Goal: Information Seeking & Learning: Learn about a topic

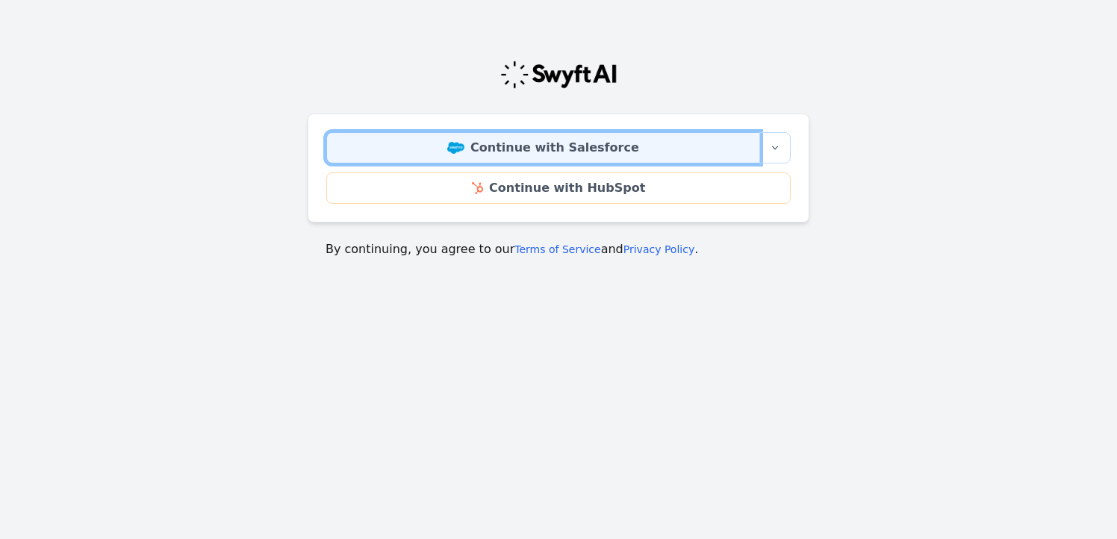
click at [604, 149] on link "Continue with Salesforce" at bounding box center [543, 147] width 434 height 31
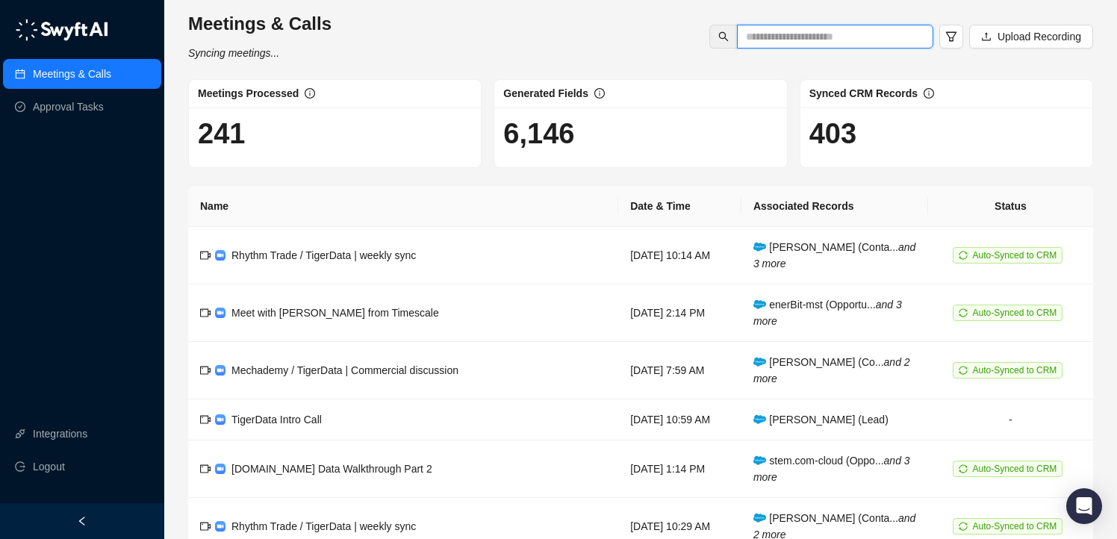
click at [798, 37] on input "text" at bounding box center [829, 36] width 167 height 16
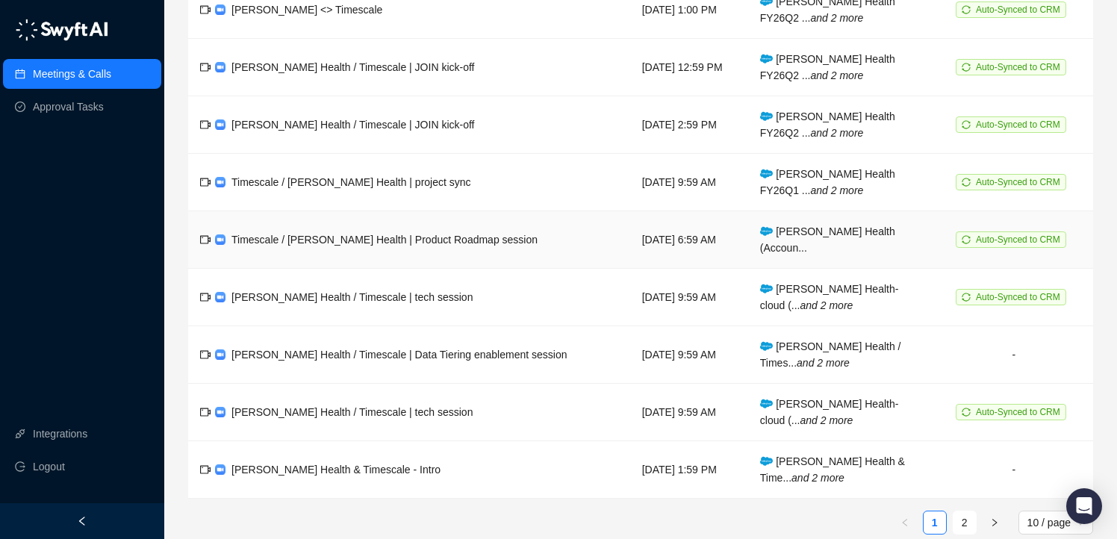
scroll to position [306, 0]
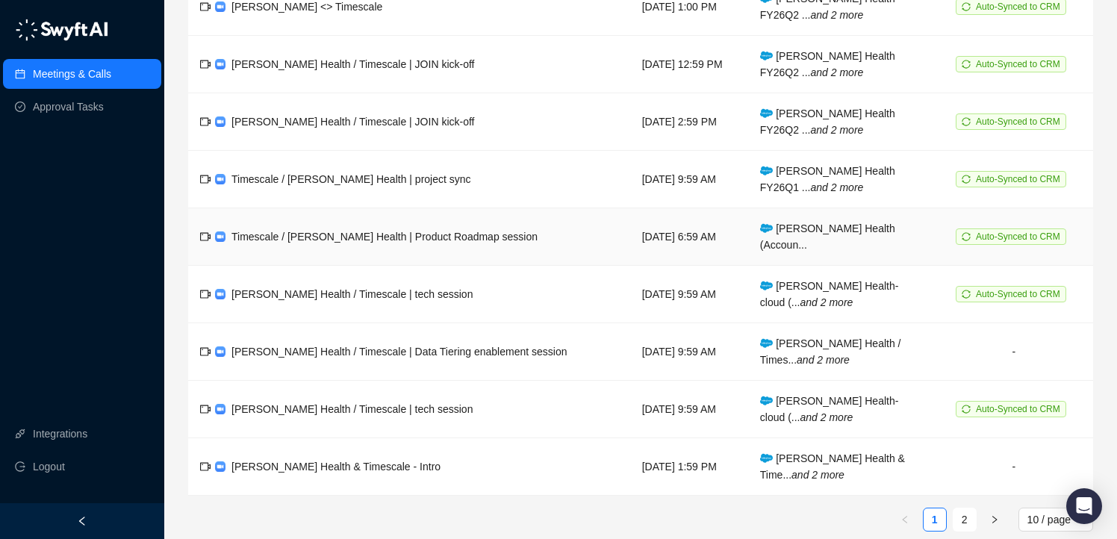
type input "*****"
click at [505, 229] on td "Timescale / [PERSON_NAME] Health | Product Roadmap session" at bounding box center [409, 237] width 442 height 58
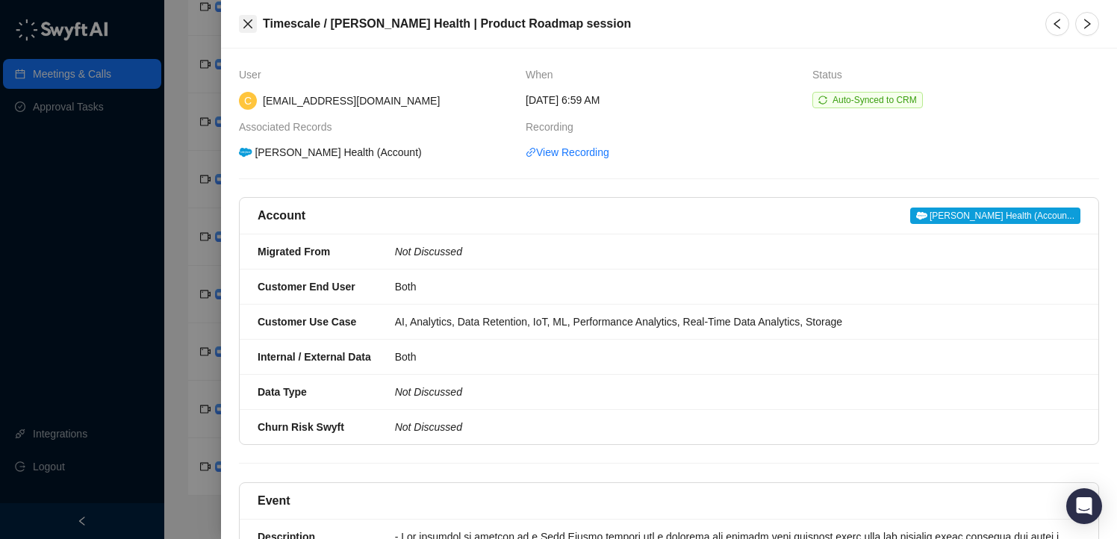
click at [246, 27] on icon "close" at bounding box center [248, 24] width 12 height 12
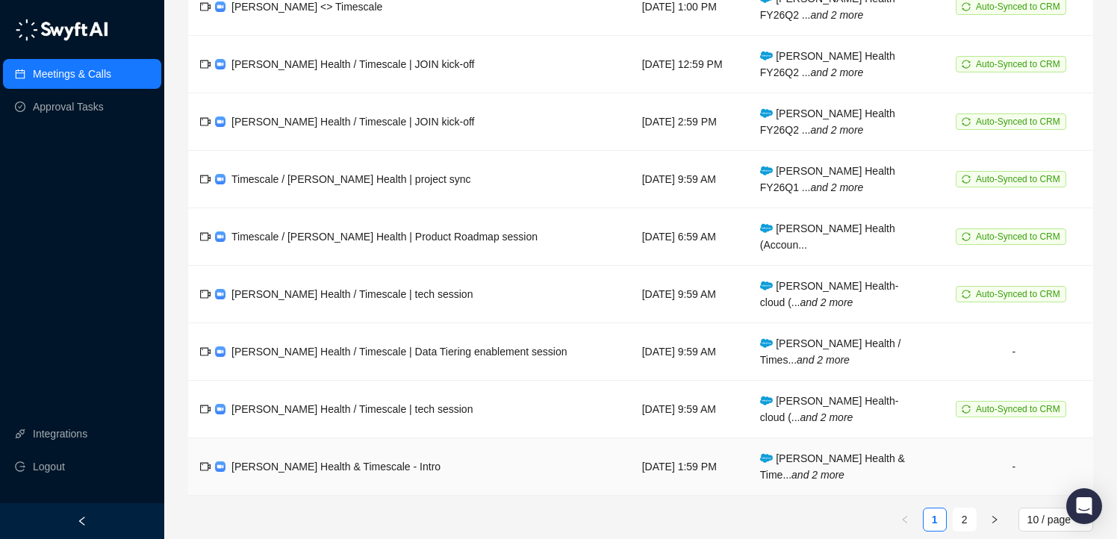
click at [475, 451] on td "[PERSON_NAME] Health & Timescale - Intro" at bounding box center [409, 467] width 442 height 58
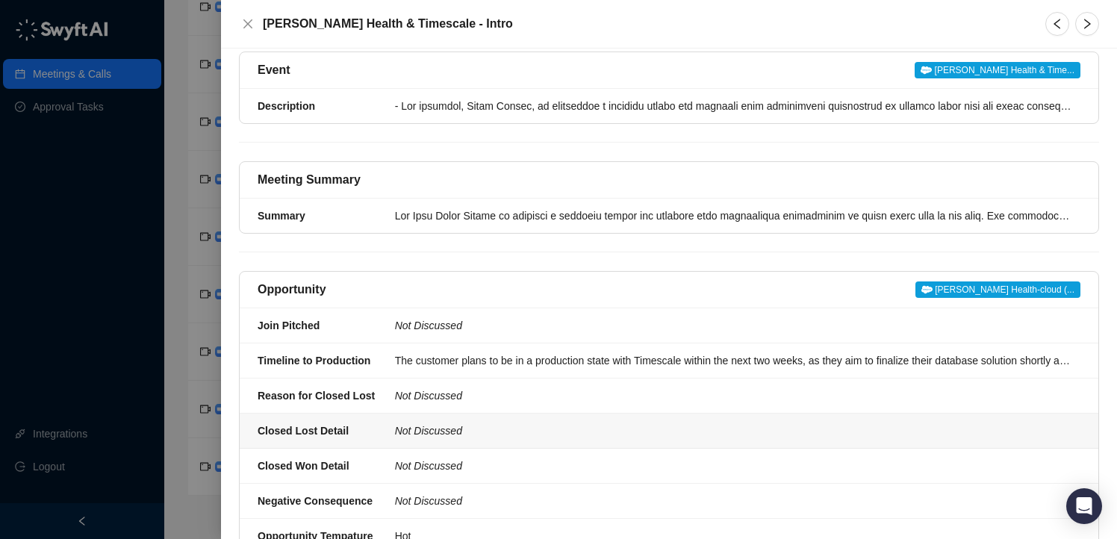
scroll to position [471, 0]
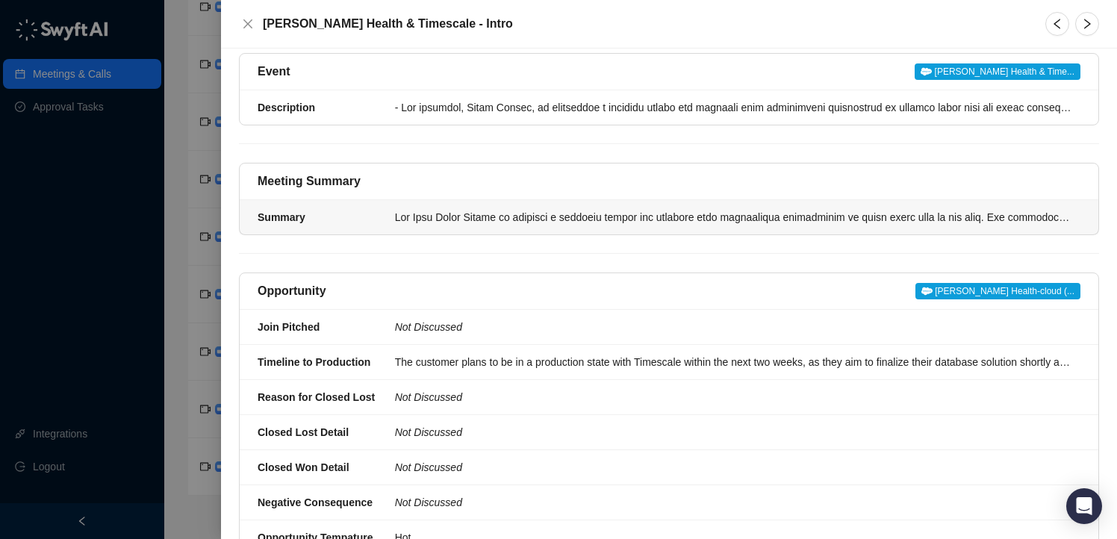
click at [853, 207] on li "Summary" at bounding box center [669, 217] width 859 height 34
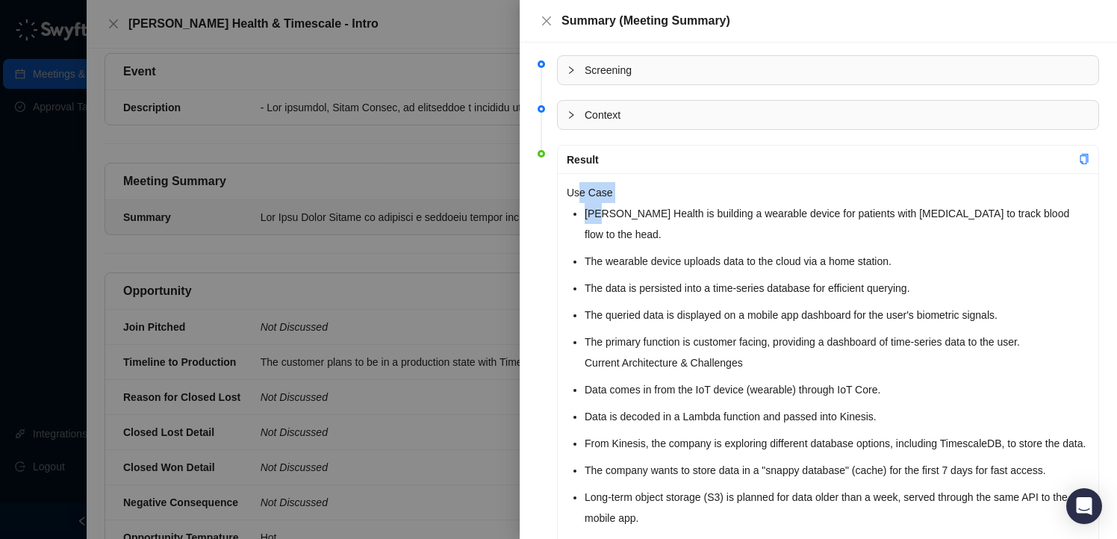
drag, startPoint x: 582, startPoint y: 195, endPoint x: 606, endPoint y: 209, distance: 27.8
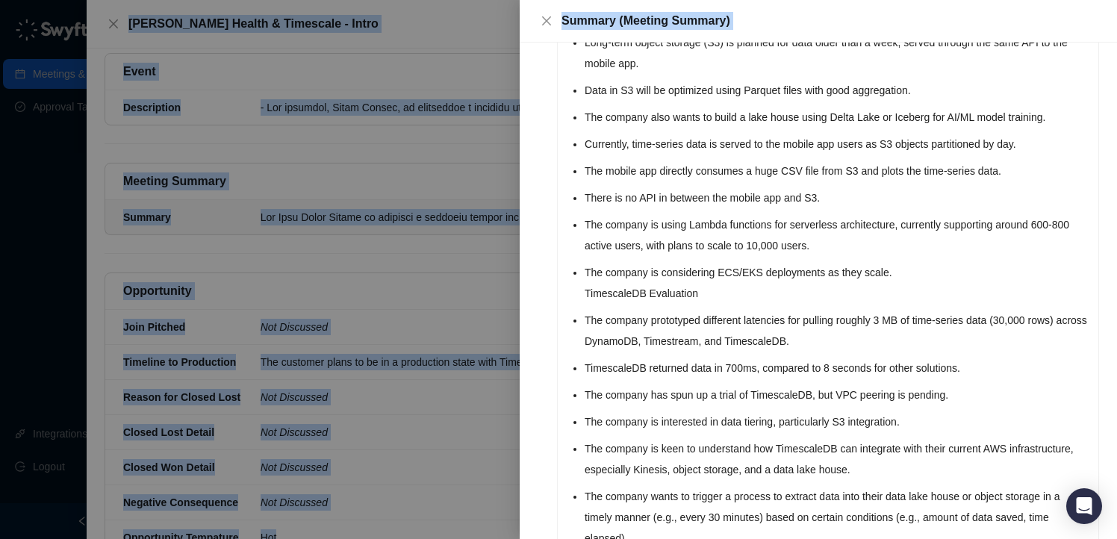
scroll to position [1041, 0]
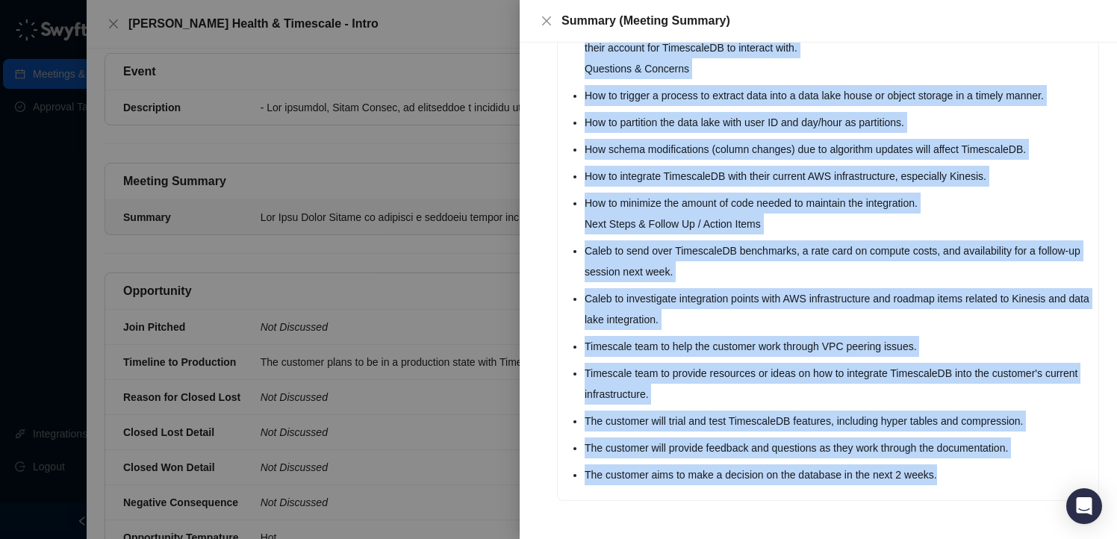
drag, startPoint x: 567, startPoint y: 191, endPoint x: 986, endPoint y: 487, distance: 512.9
copy div "Use Case [PERSON_NAME] Health is building a wearable device for patients with […"
click at [548, 23] on icon "close" at bounding box center [546, 20] width 9 height 9
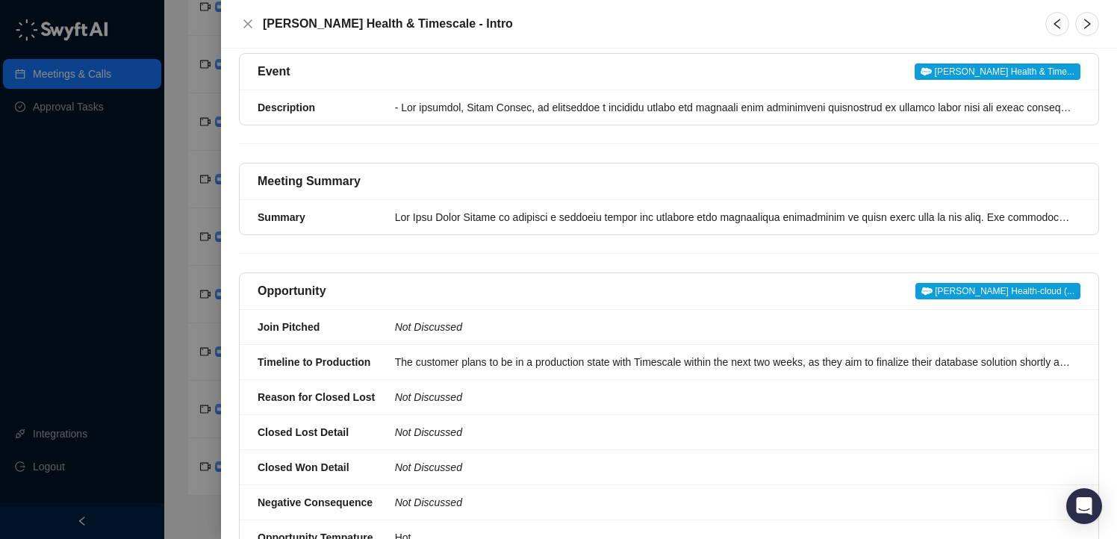
click at [181, 247] on div at bounding box center [558, 269] width 1117 height 539
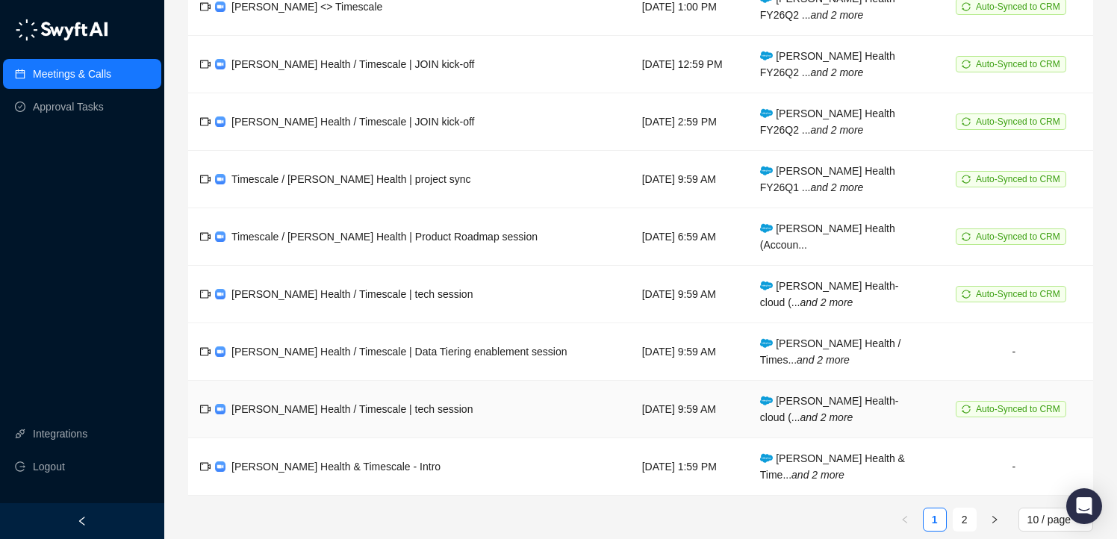
click at [471, 394] on td "[PERSON_NAME] Health / Timescale | tech session" at bounding box center [409, 410] width 442 height 58
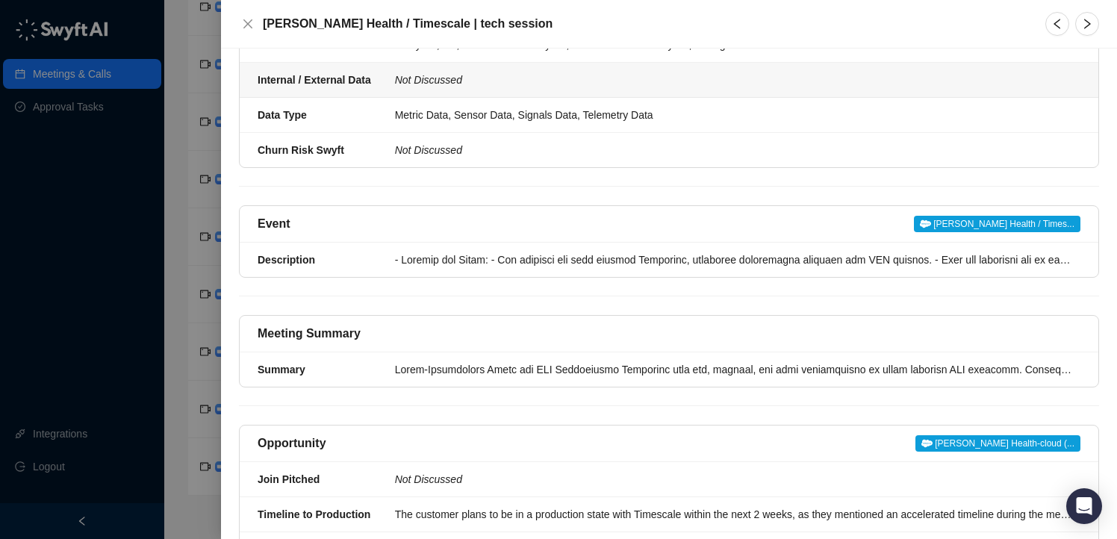
scroll to position [431, 0]
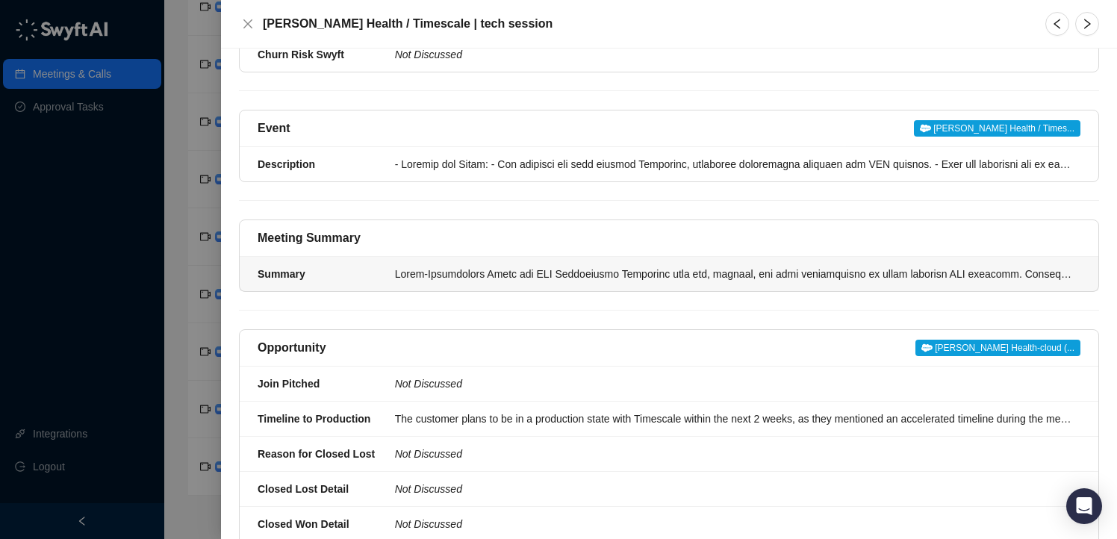
click at [662, 266] on div at bounding box center [733, 274] width 677 height 16
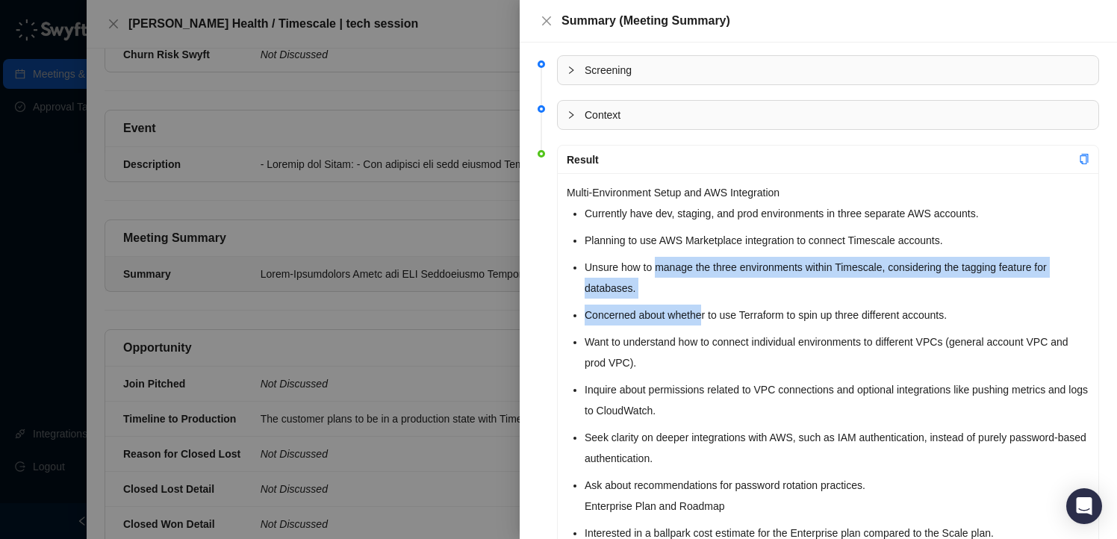
drag, startPoint x: 661, startPoint y: 257, endPoint x: 704, endPoint y: 308, distance: 66.8
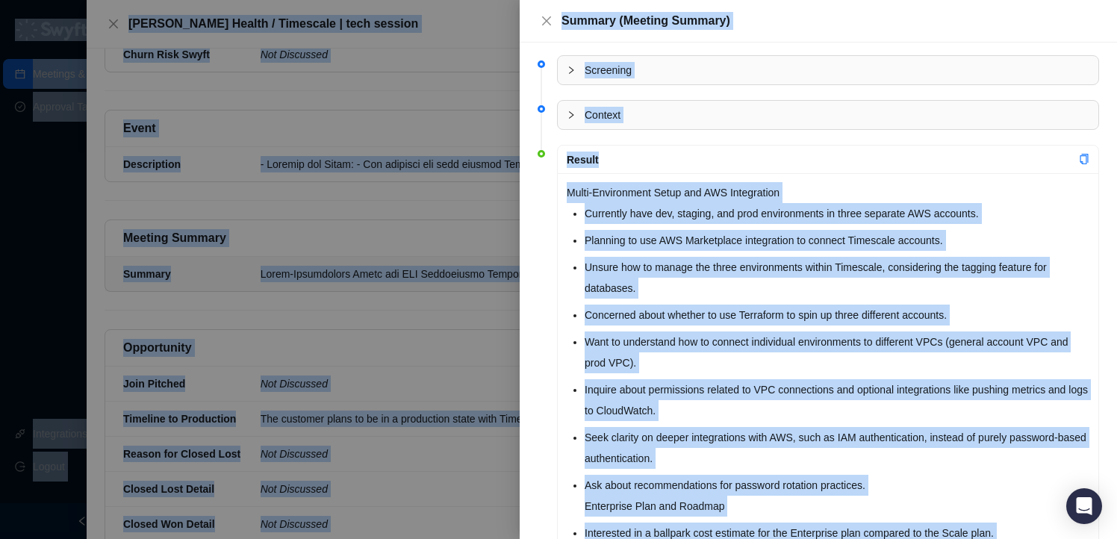
click at [704, 308] on p "Concerned about whether to use Terraform to spin up three different accounts." at bounding box center [837, 315] width 505 height 21
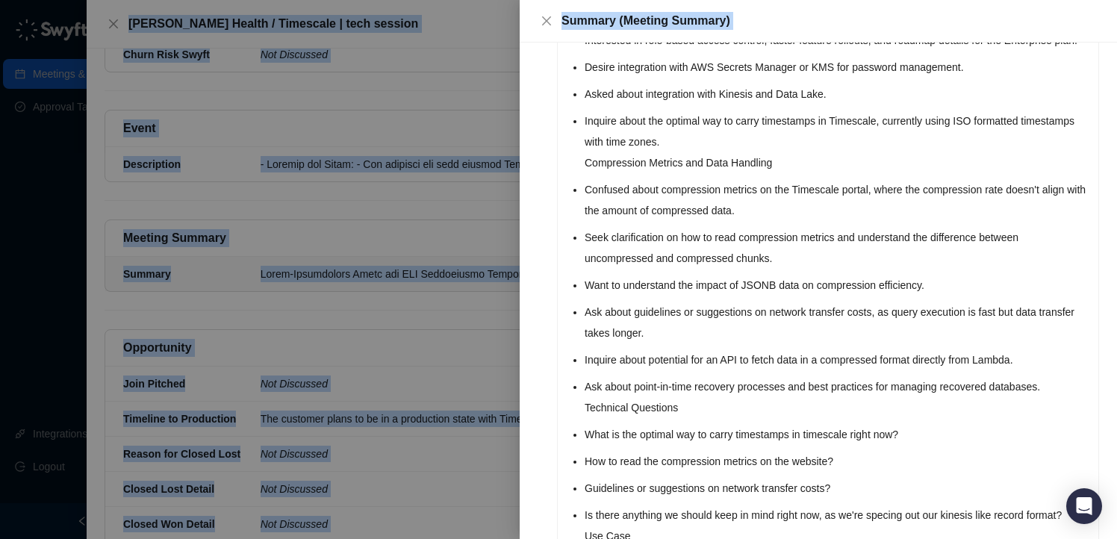
scroll to position [1095, 0]
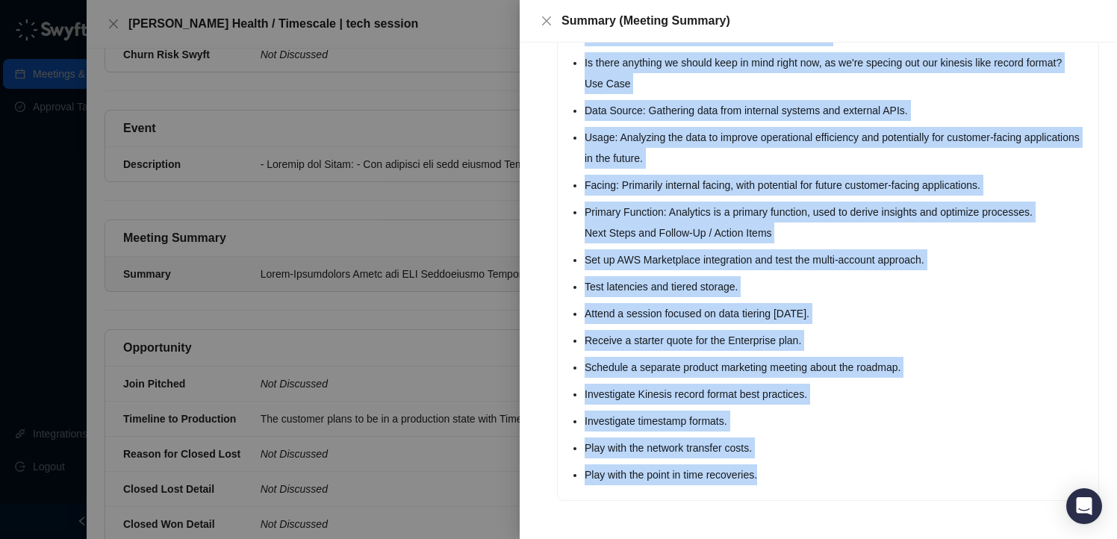
drag, startPoint x: 568, startPoint y: 190, endPoint x: 895, endPoint y: 482, distance: 438.0
copy div "Multi-Environment Setup and AWS Integration Currently have dev, staging, and pr…"
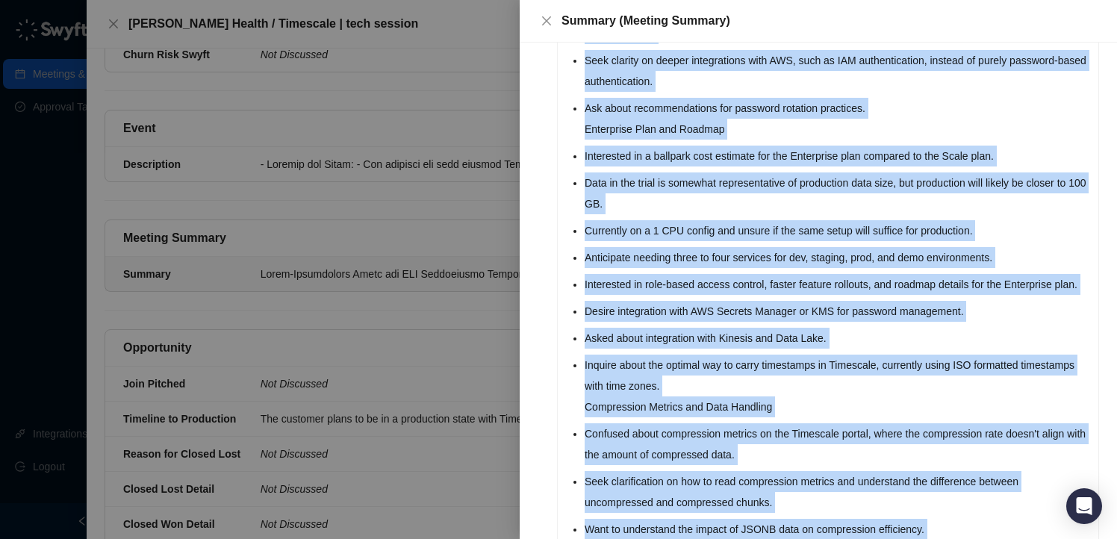
scroll to position [25, 0]
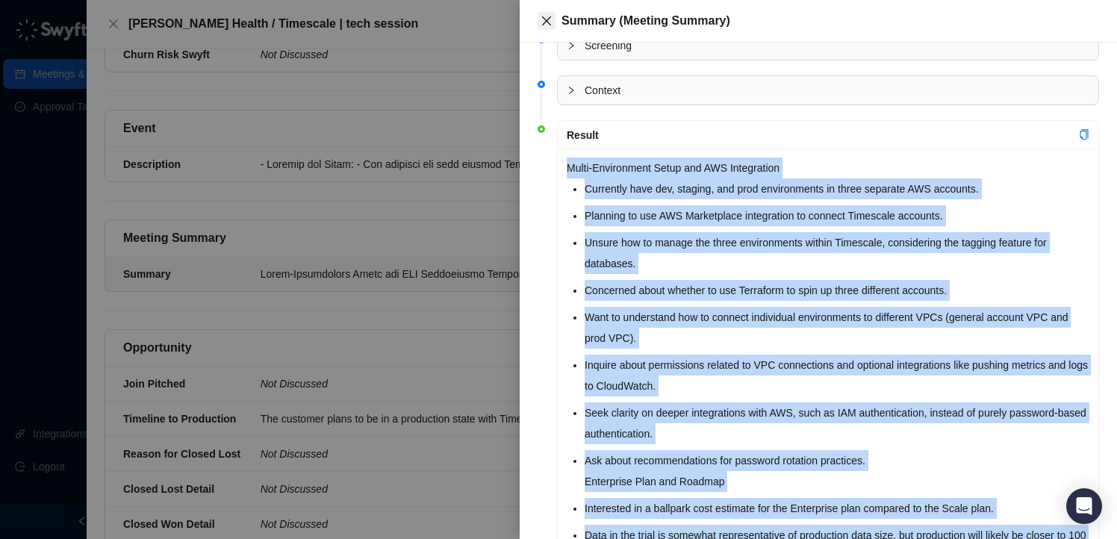
click at [544, 22] on icon "close" at bounding box center [547, 21] width 12 height 12
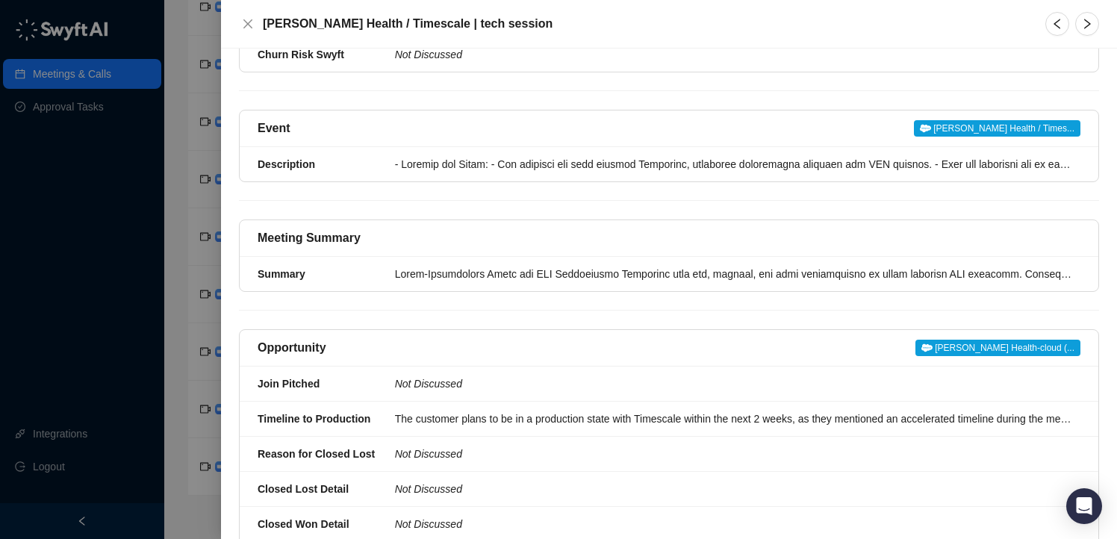
click at [172, 180] on div at bounding box center [558, 269] width 1117 height 539
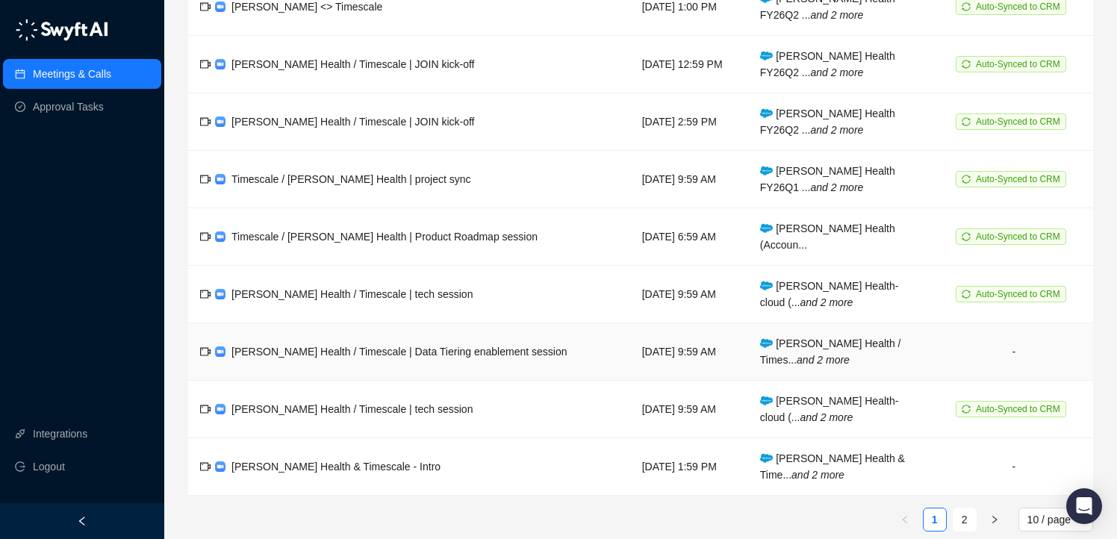
click at [427, 344] on td "[PERSON_NAME] Health / Timescale | Data Tiering enablement session" at bounding box center [409, 352] width 442 height 58
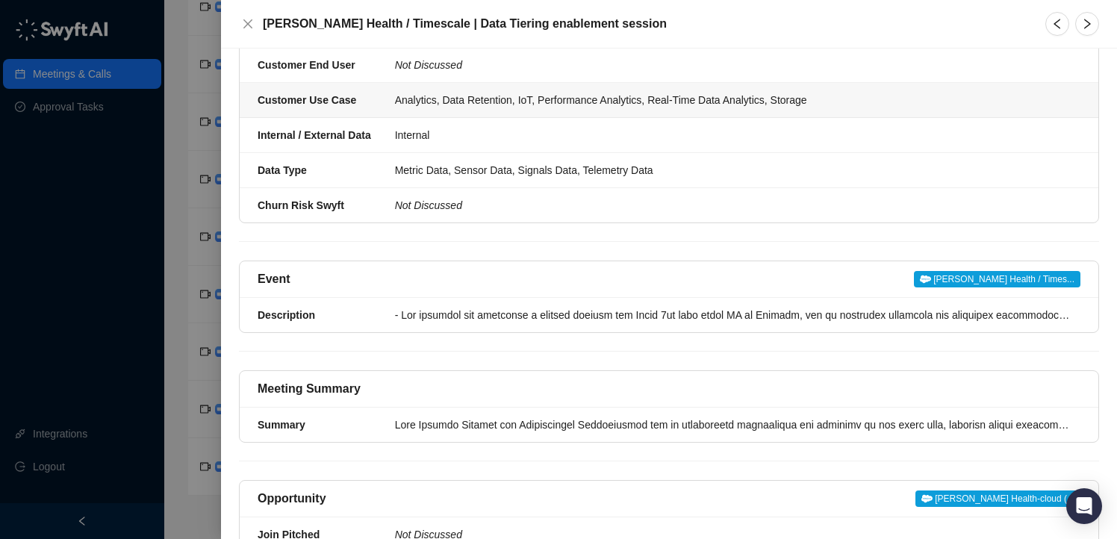
scroll to position [427, 0]
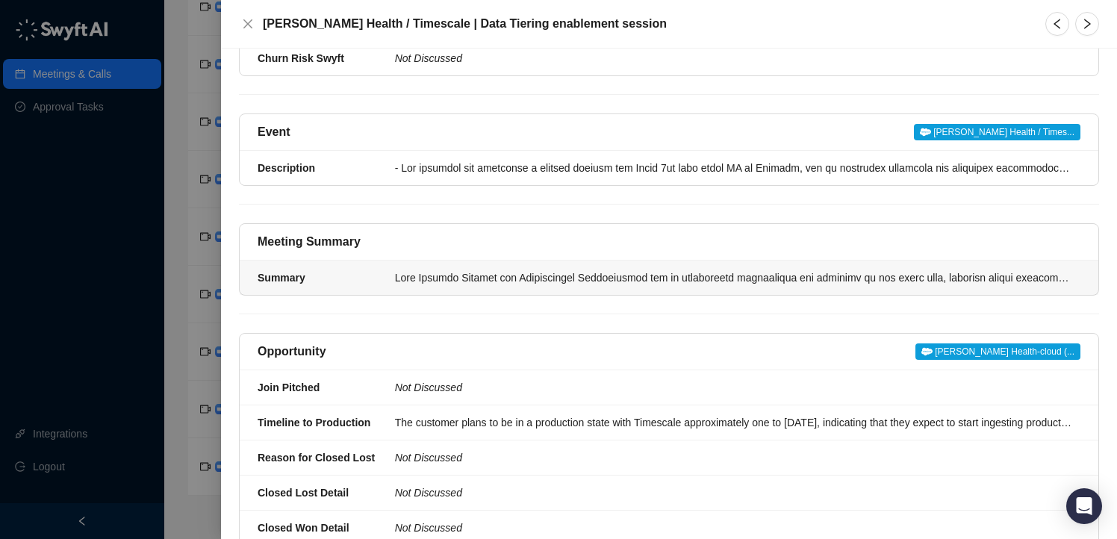
click at [715, 286] on li "Summary" at bounding box center [669, 278] width 859 height 34
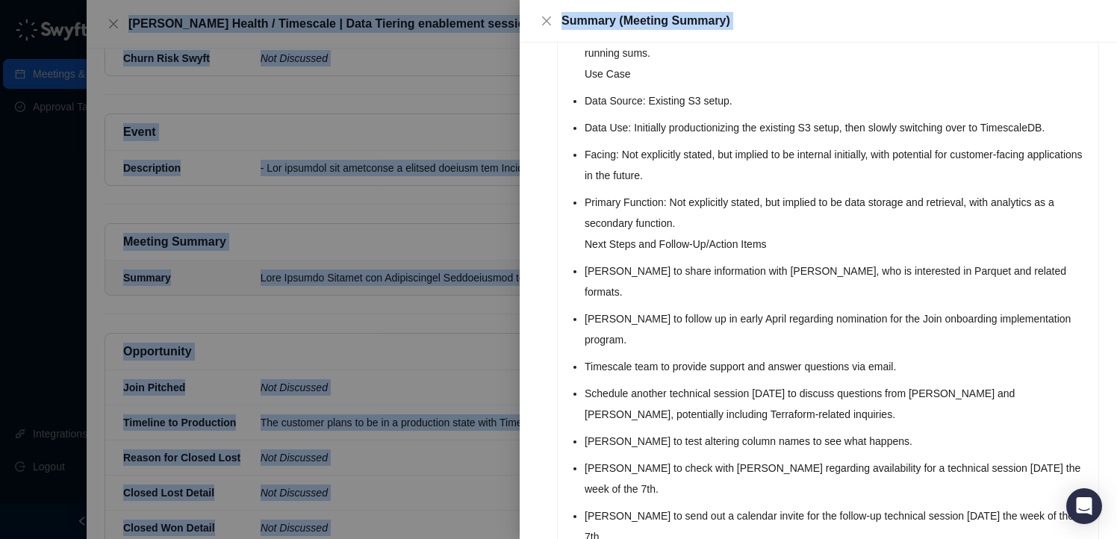
scroll to position [1011, 0]
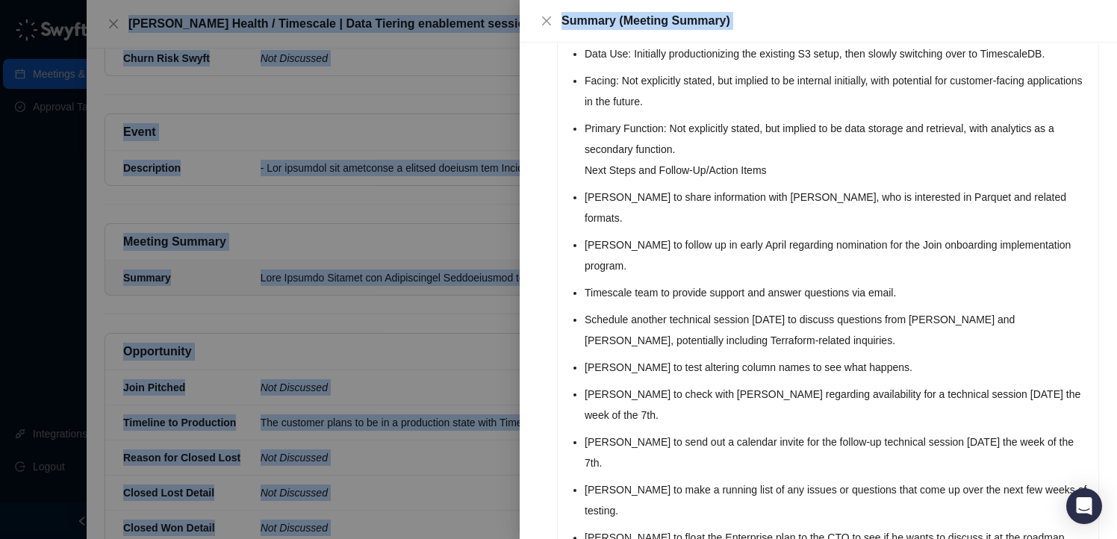
drag, startPoint x: 568, startPoint y: 190, endPoint x: 892, endPoint y: 562, distance: 493.8
click at [892, 538] on html "Meetings & Calls Approval Tasks Integrations Logout Meetings & Calls Last synce…" at bounding box center [558, 125] width 1117 height 862
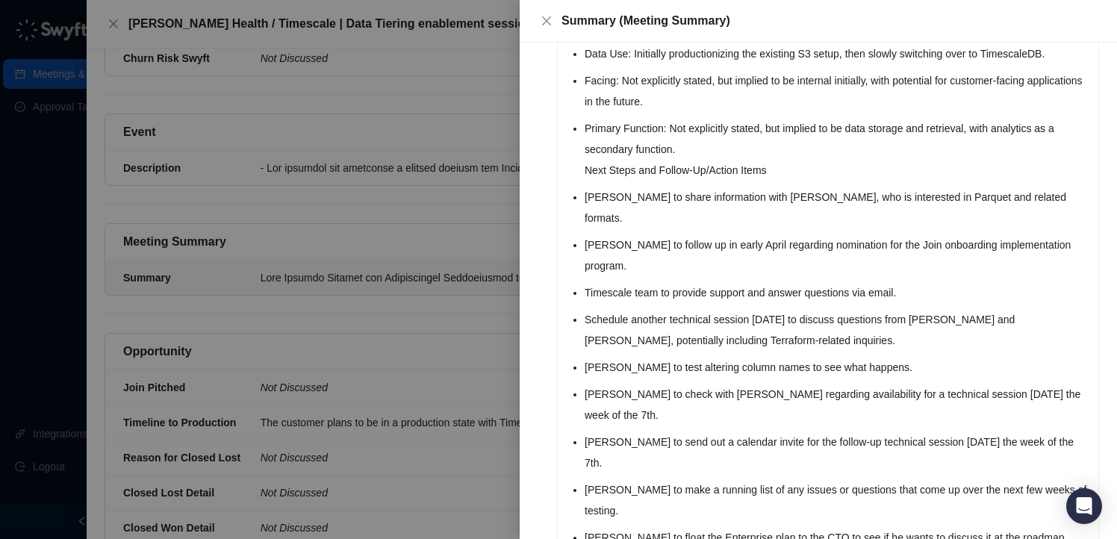
click at [649, 527] on p "[PERSON_NAME] to float the Enterprise plan to the CTO to see if he wants to dis…" at bounding box center [837, 548] width 505 height 42
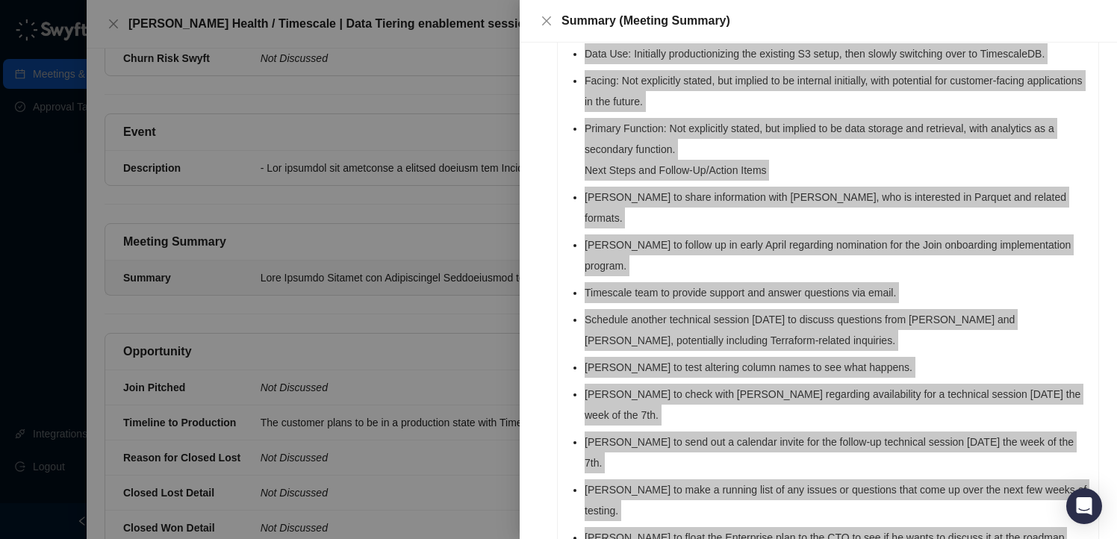
drag, startPoint x: 649, startPoint y: 477, endPoint x: 601, endPoint y: 69, distance: 410.6
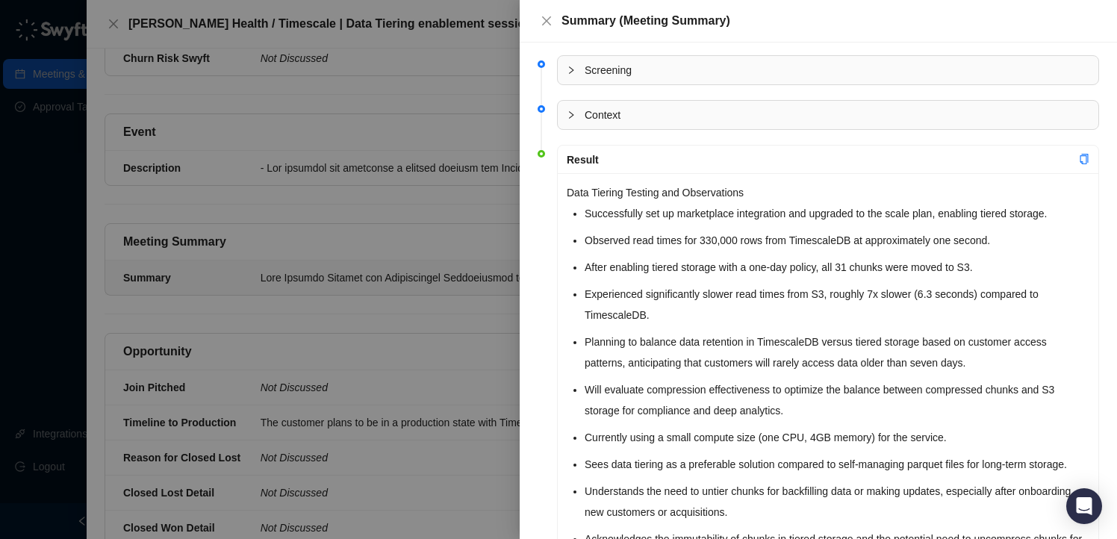
scroll to position [13, 0]
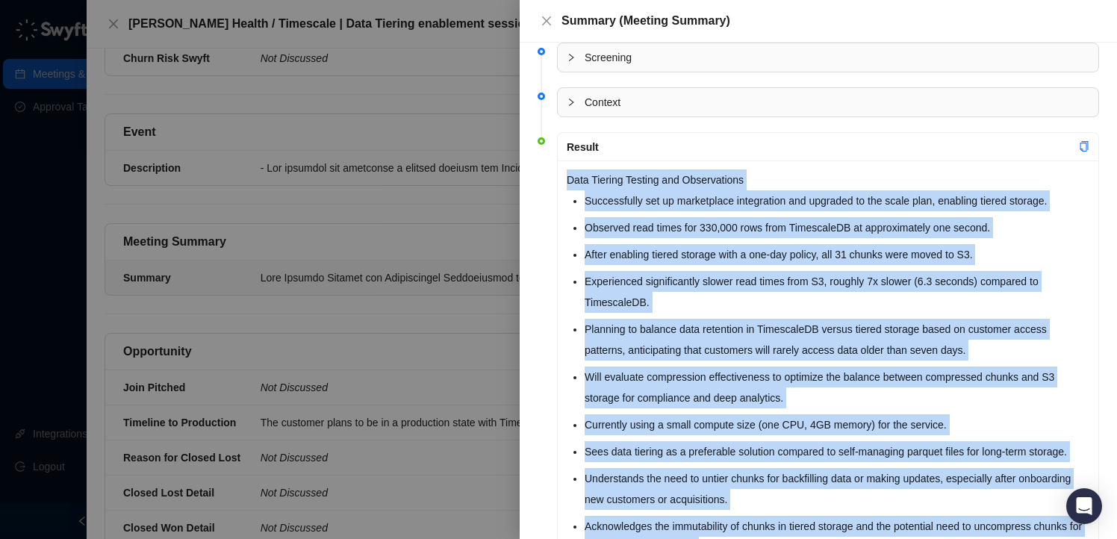
click at [568, 179] on p "Data Tiering Testing and Observations" at bounding box center [828, 180] width 523 height 21
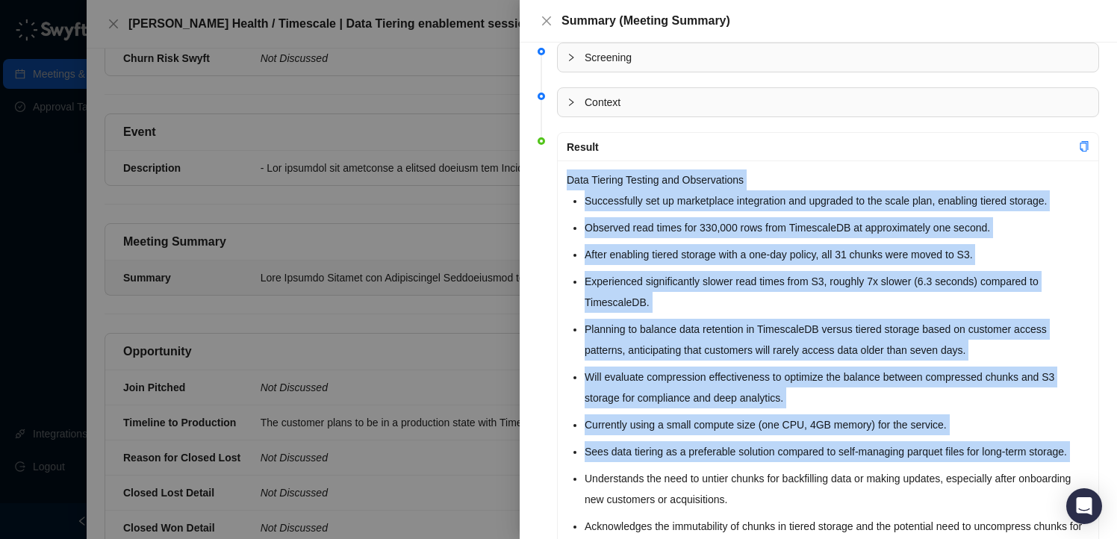
drag, startPoint x: 568, startPoint y: 179, endPoint x: 810, endPoint y: 481, distance: 386.8
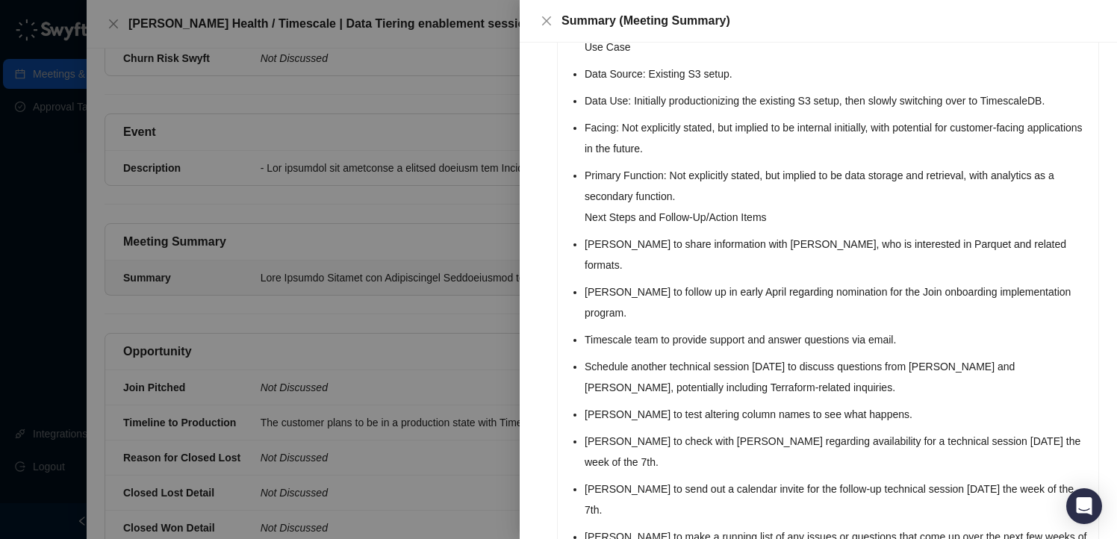
scroll to position [1011, 0]
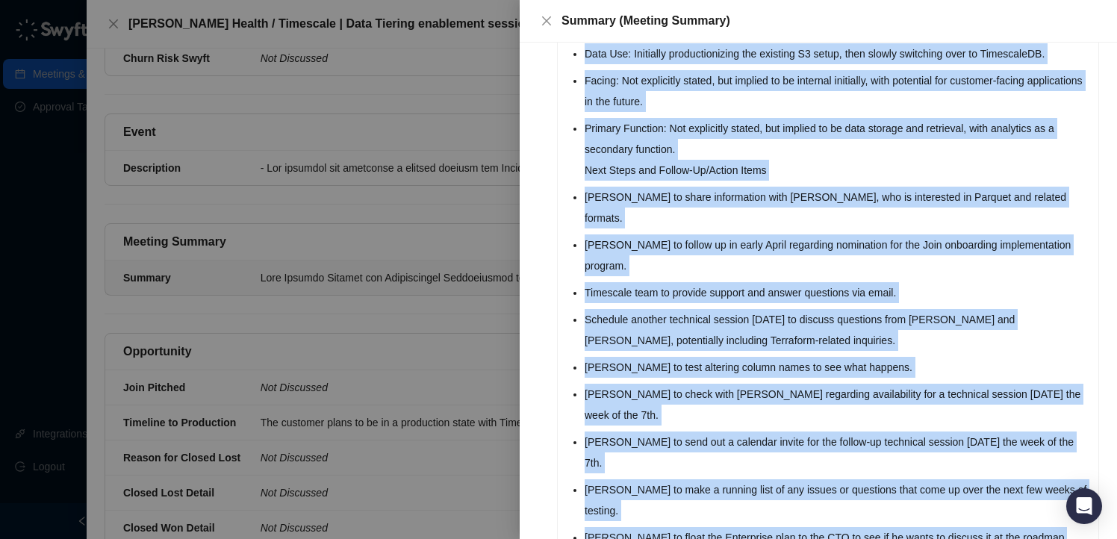
click at [663, 527] on p "[PERSON_NAME] to float the Enterprise plan to the CTO to see if he wants to dis…" at bounding box center [837, 548] width 505 height 42
copy div "Data Tiering Testing and Observations Successfully set up marketplace integrati…"
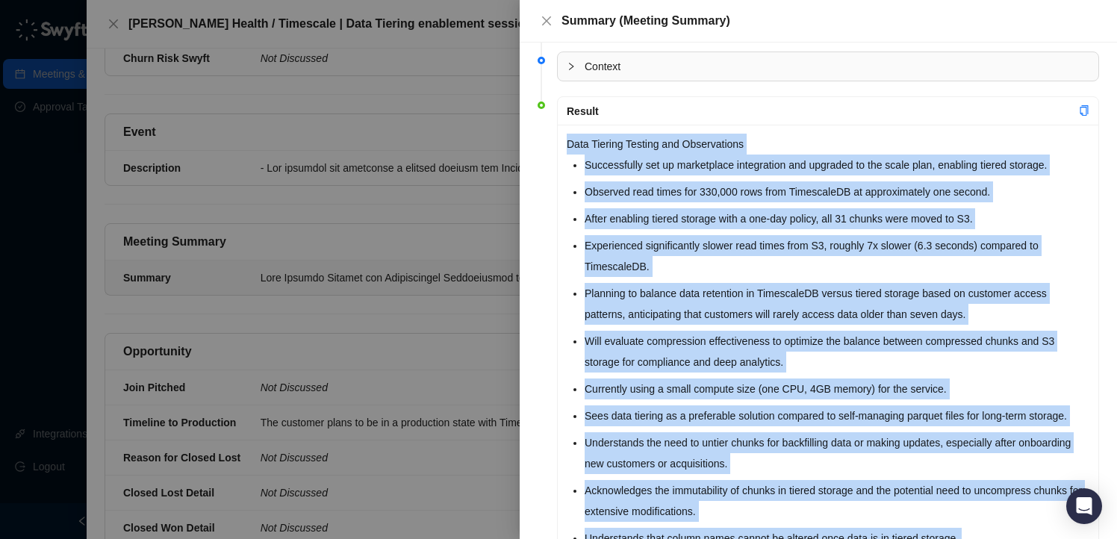
scroll to position [0, 0]
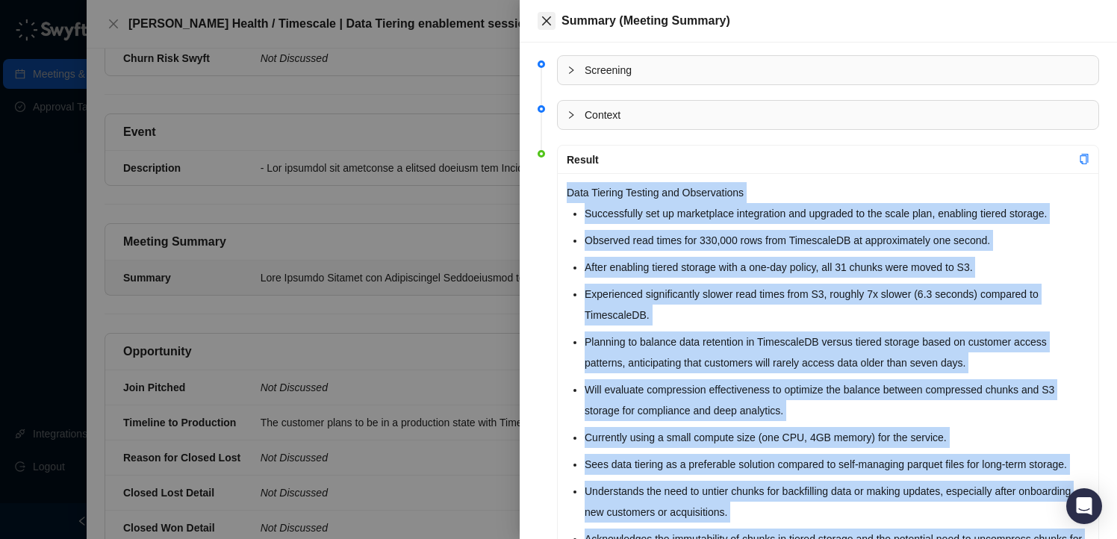
click at [547, 26] on icon "close" at bounding box center [547, 21] width 12 height 12
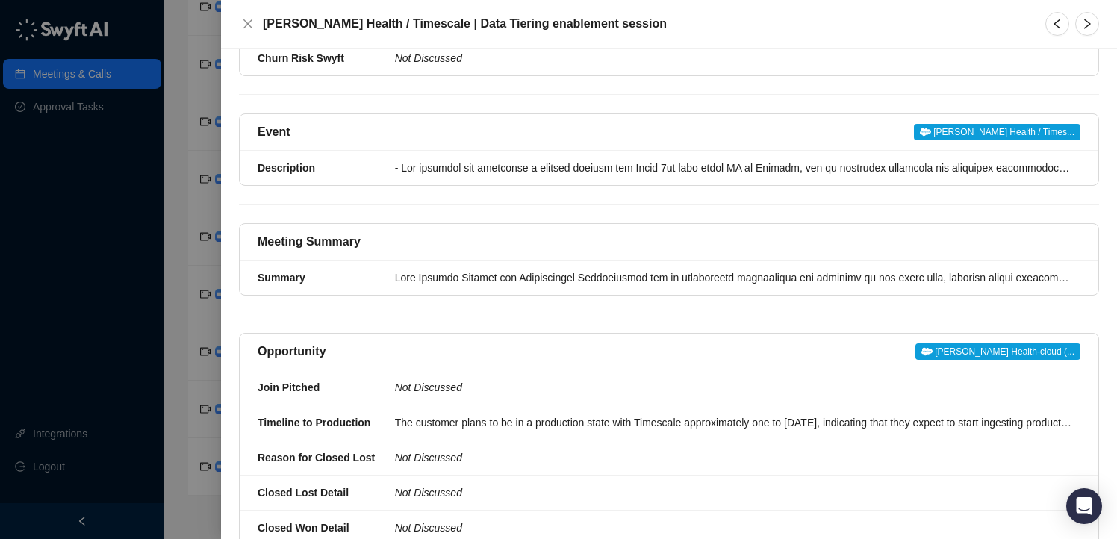
click at [181, 186] on div at bounding box center [558, 269] width 1117 height 539
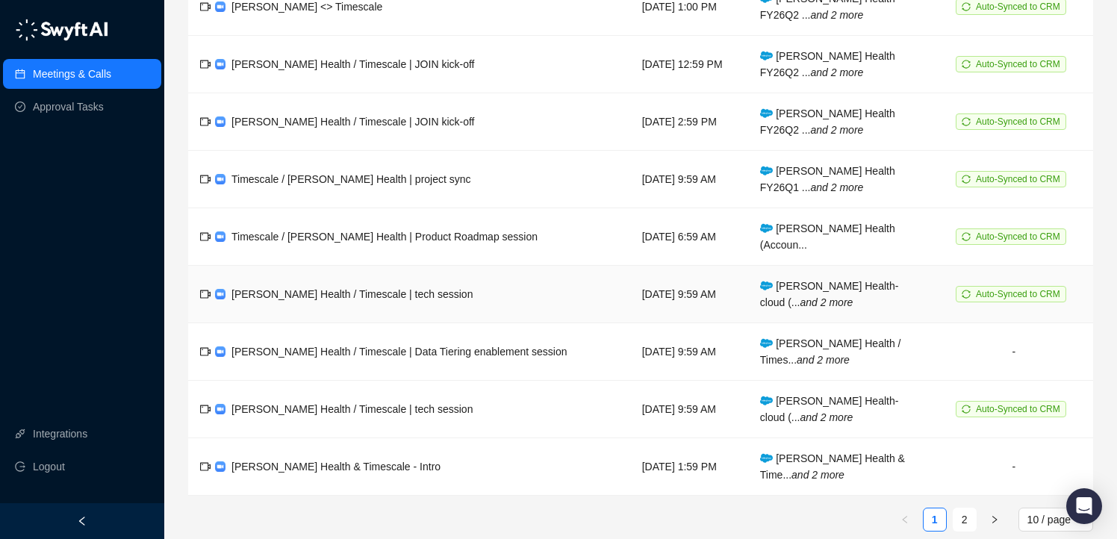
click at [481, 281] on td "[PERSON_NAME] Health / Timescale | tech session" at bounding box center [409, 295] width 442 height 58
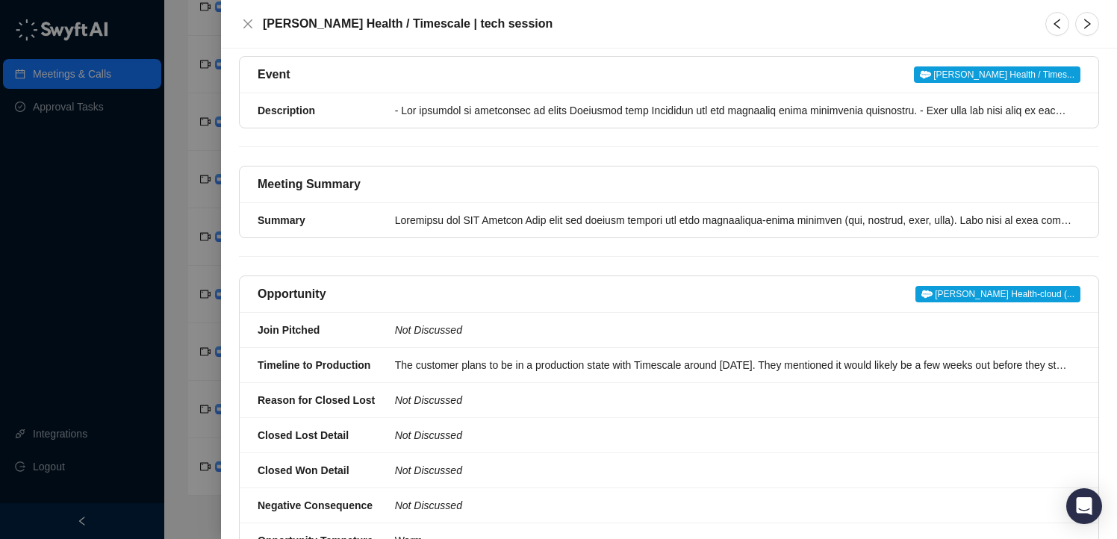
scroll to position [467, 0]
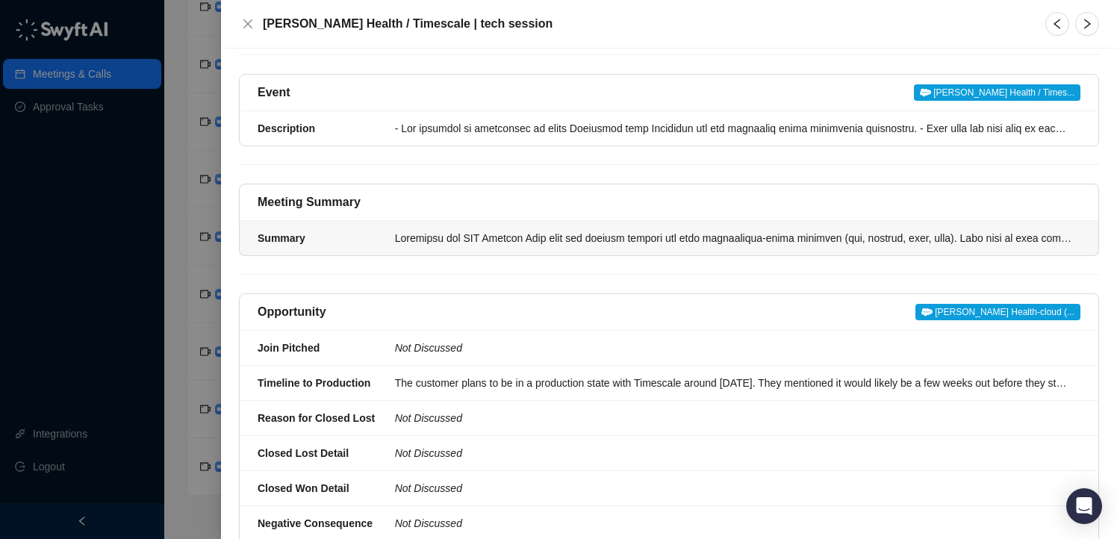
click at [460, 230] on div at bounding box center [733, 238] width 677 height 16
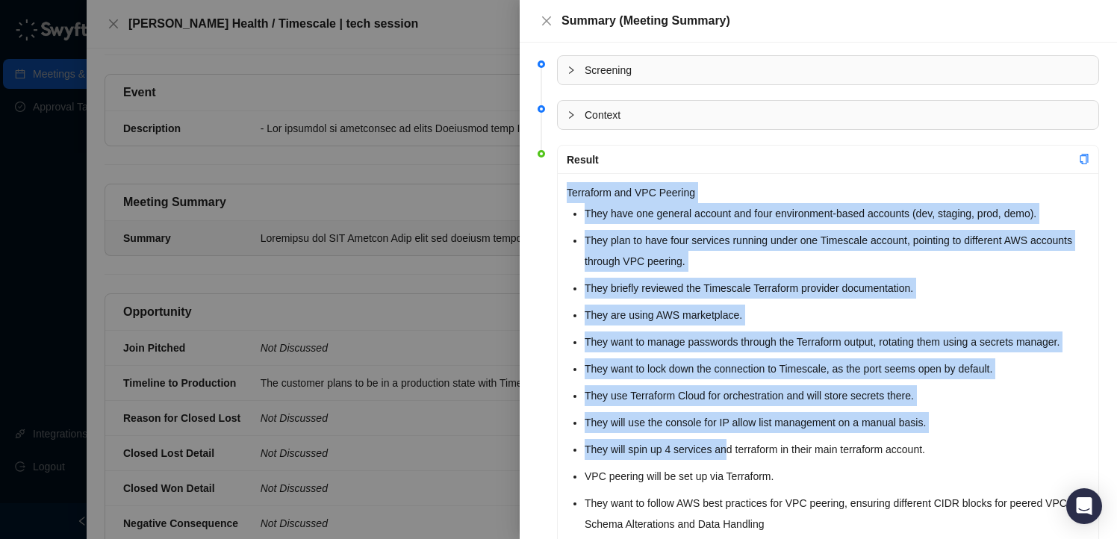
drag, startPoint x: 569, startPoint y: 190, endPoint x: 733, endPoint y: 457, distance: 313.2
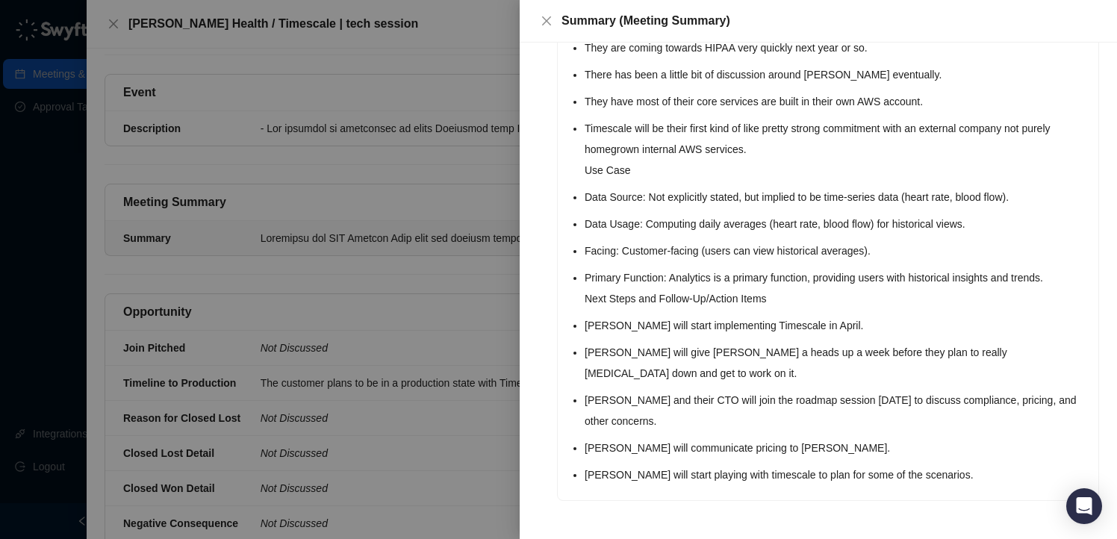
scroll to position [972, 0]
click at [918, 474] on p "[PERSON_NAME] will start playing with timescale to plan for some of the scenari…" at bounding box center [837, 475] width 505 height 21
click at [925, 474] on p "[PERSON_NAME] will start playing with timescale to plan for some of the scenari…" at bounding box center [837, 475] width 505 height 21
click at [922, 474] on p "[PERSON_NAME] will start playing with timescale to plan for some of the scenari…" at bounding box center [837, 475] width 505 height 21
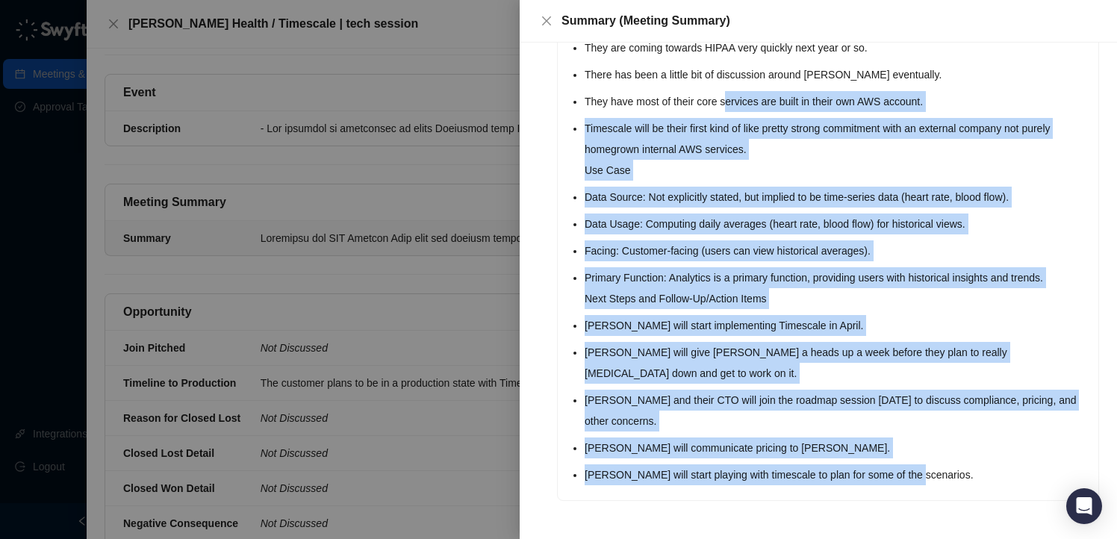
drag, startPoint x: 922, startPoint y: 474, endPoint x: 728, endPoint y: 125, distance: 399.2
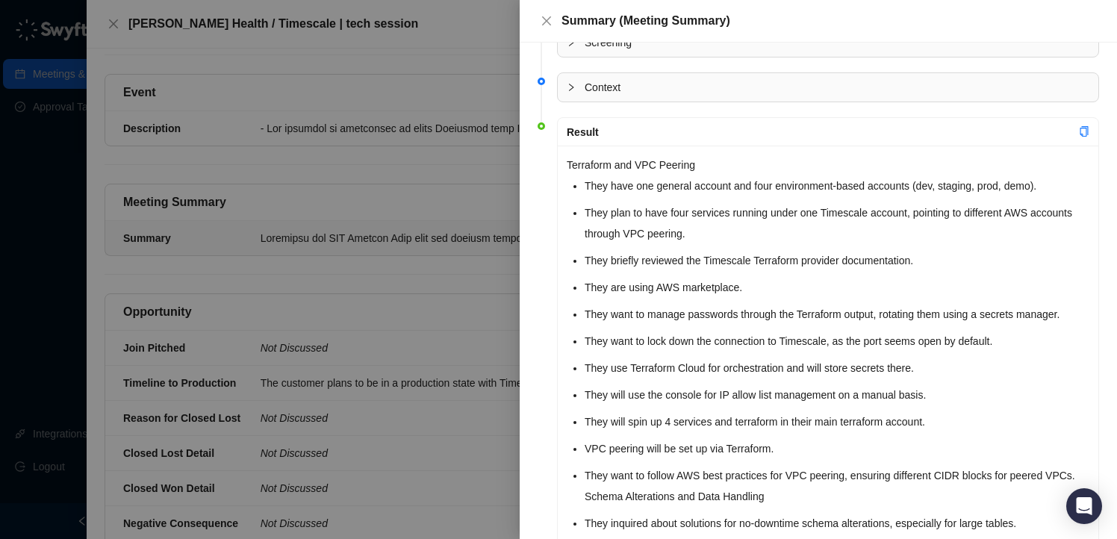
scroll to position [0, 0]
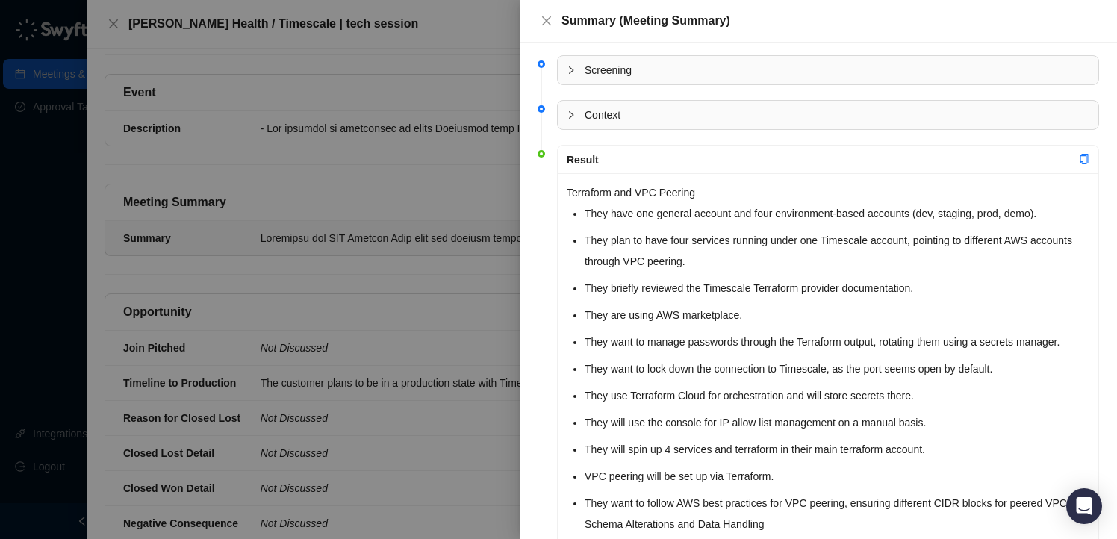
click at [568, 187] on p "Terraform and VPC Peering" at bounding box center [828, 192] width 523 height 21
click at [569, 192] on p "Terraform and VPC Peering" at bounding box center [828, 192] width 523 height 21
drag, startPoint x: 569, startPoint y: 192, endPoint x: 630, endPoint y: 217, distance: 65.6
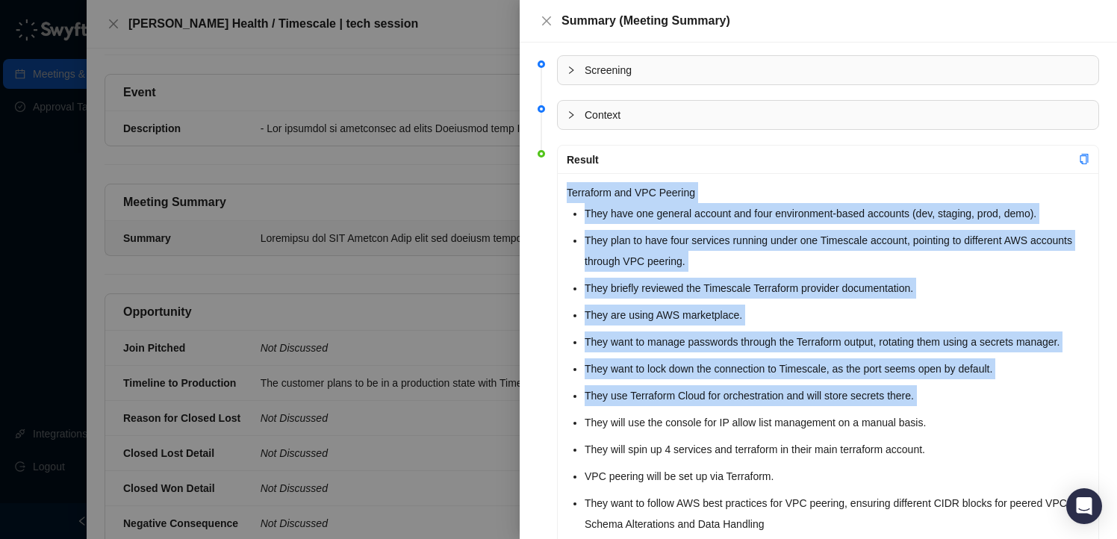
drag, startPoint x: 568, startPoint y: 190, endPoint x: 764, endPoint y: 411, distance: 295.7
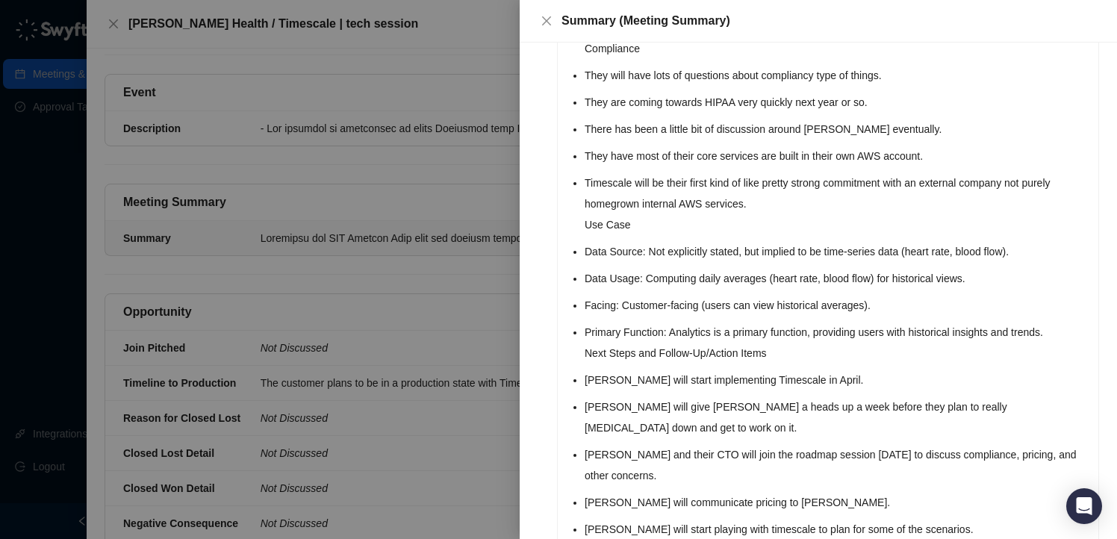
scroll to position [972, 0]
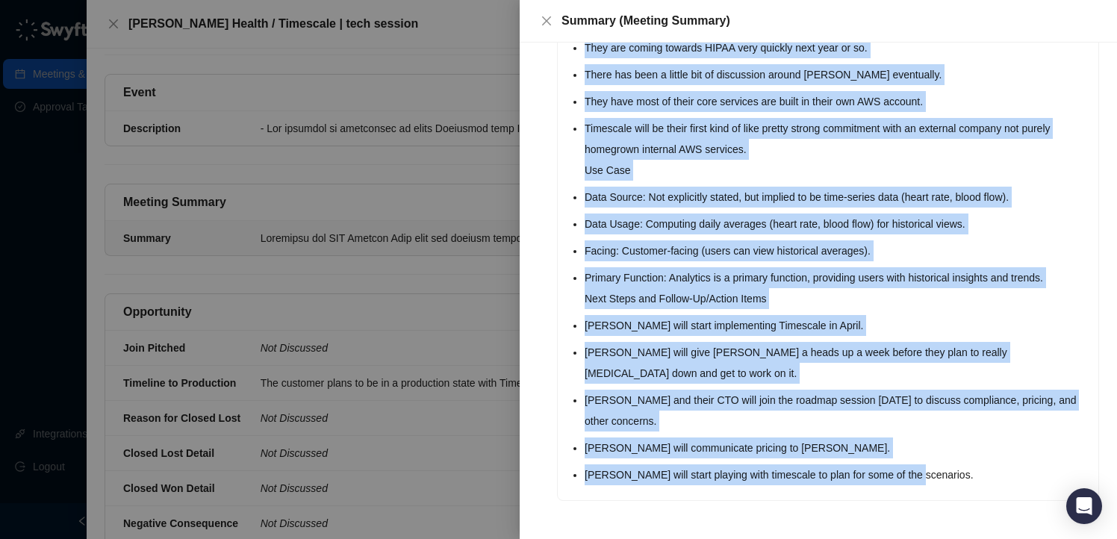
click at [921, 476] on p "[PERSON_NAME] will start playing with timescale to plan for some of the scenari…" at bounding box center [837, 475] width 505 height 21
copy div "Terraform and VPC Peering They have one general account and four environment-ba…"
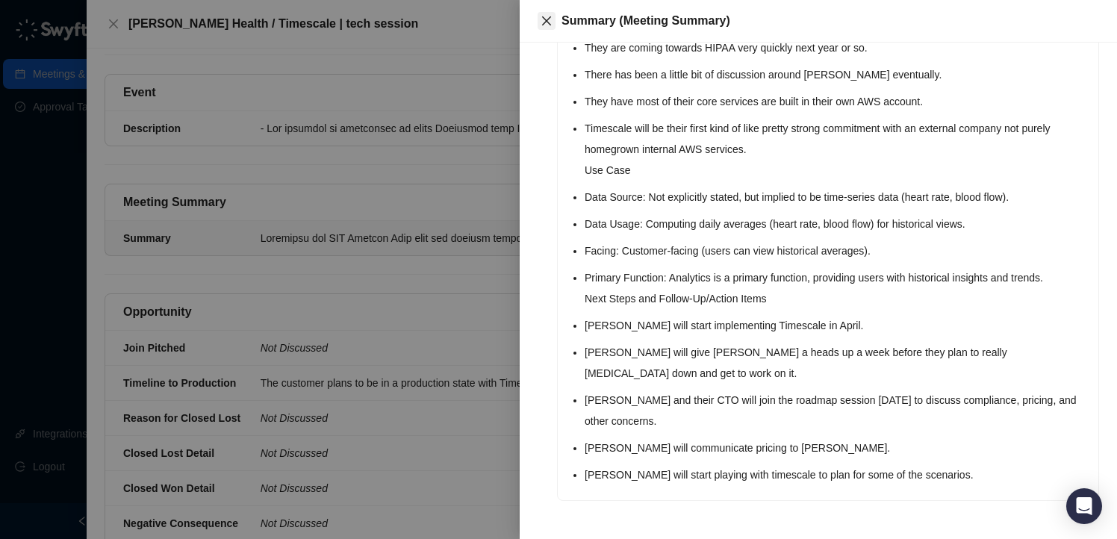
click at [545, 23] on icon "close" at bounding box center [547, 21] width 12 height 12
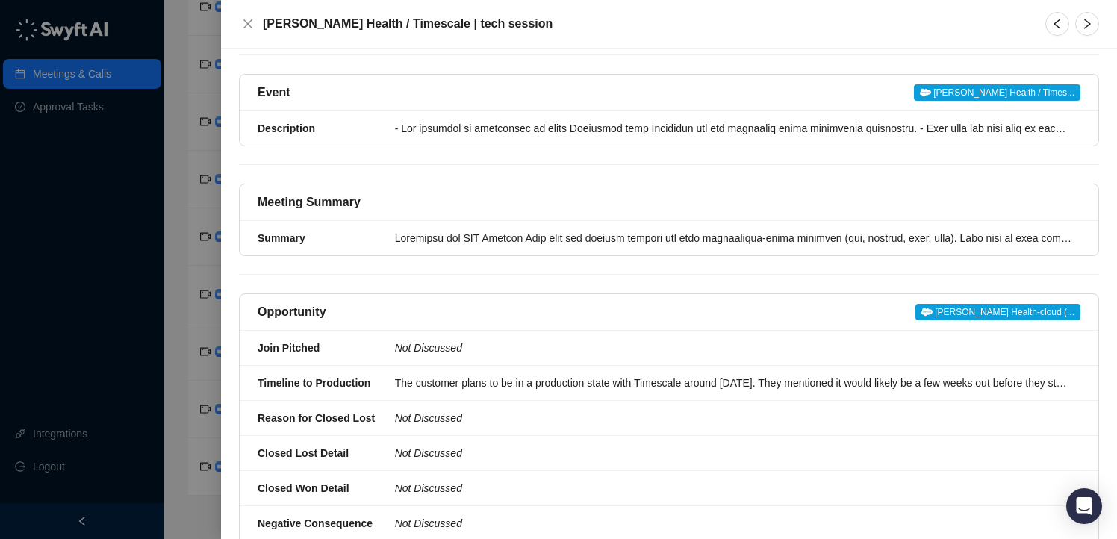
click at [181, 194] on div at bounding box center [558, 269] width 1117 height 539
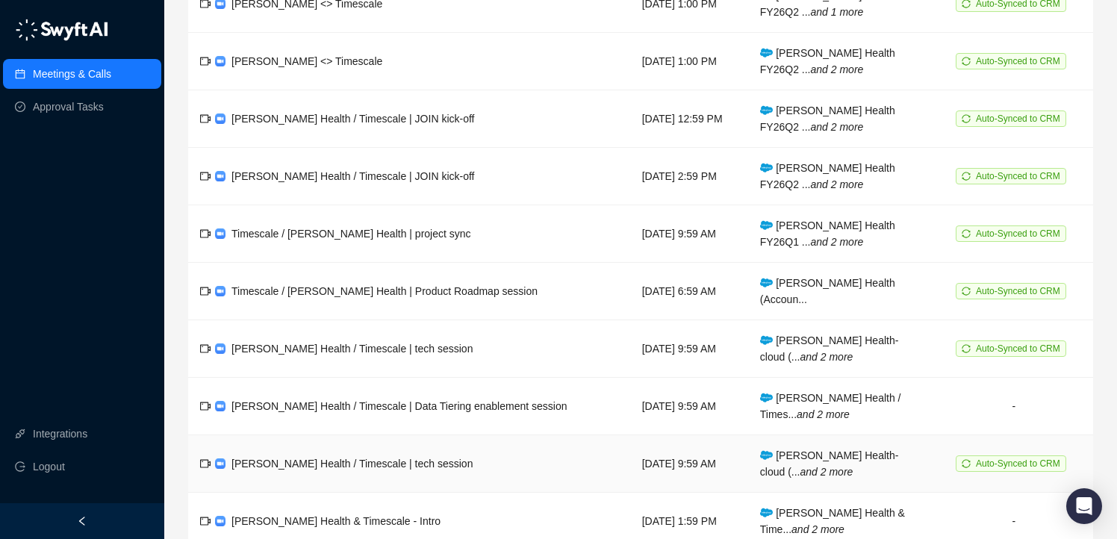
scroll to position [232, 0]
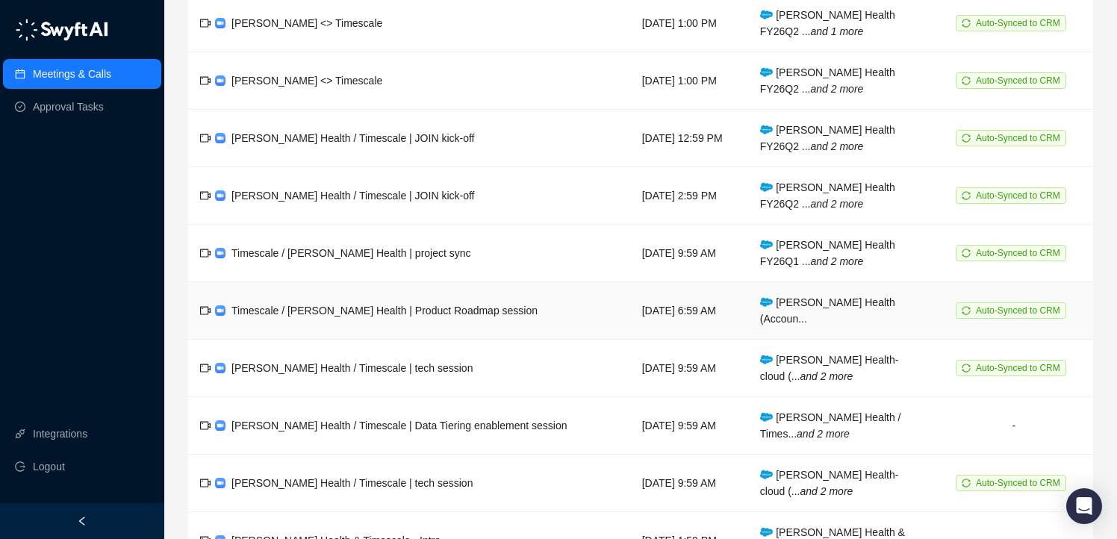
click at [440, 305] on span "Timescale / [PERSON_NAME] Health | Product Roadmap session" at bounding box center [385, 311] width 306 height 12
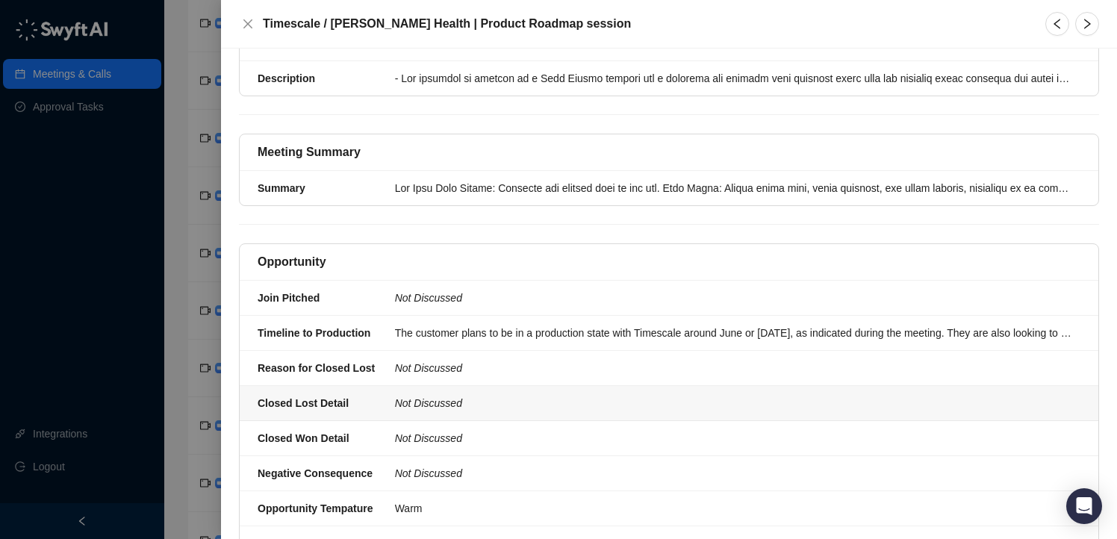
scroll to position [246, 0]
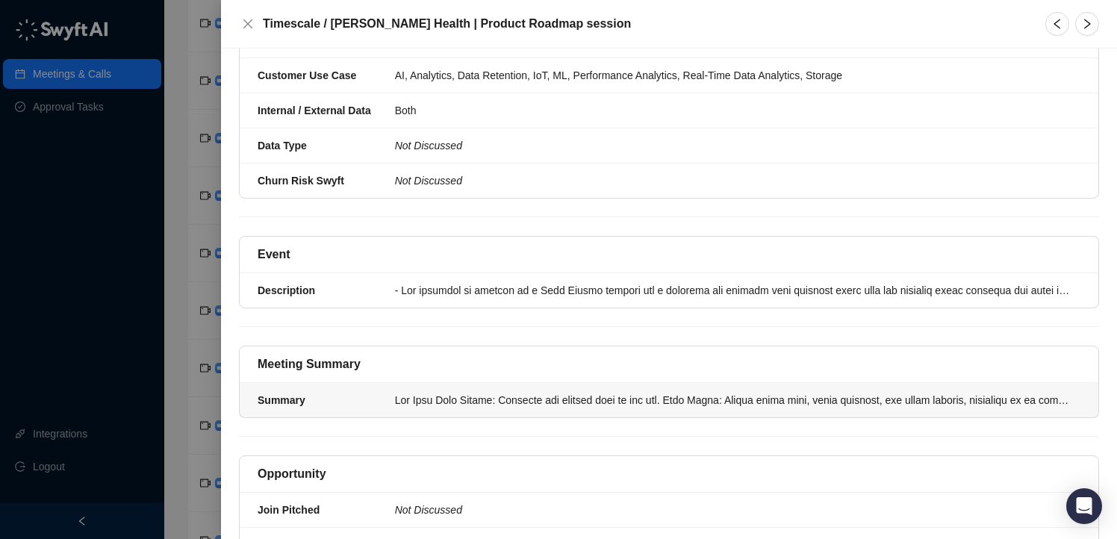
click at [470, 406] on div at bounding box center [733, 400] width 677 height 16
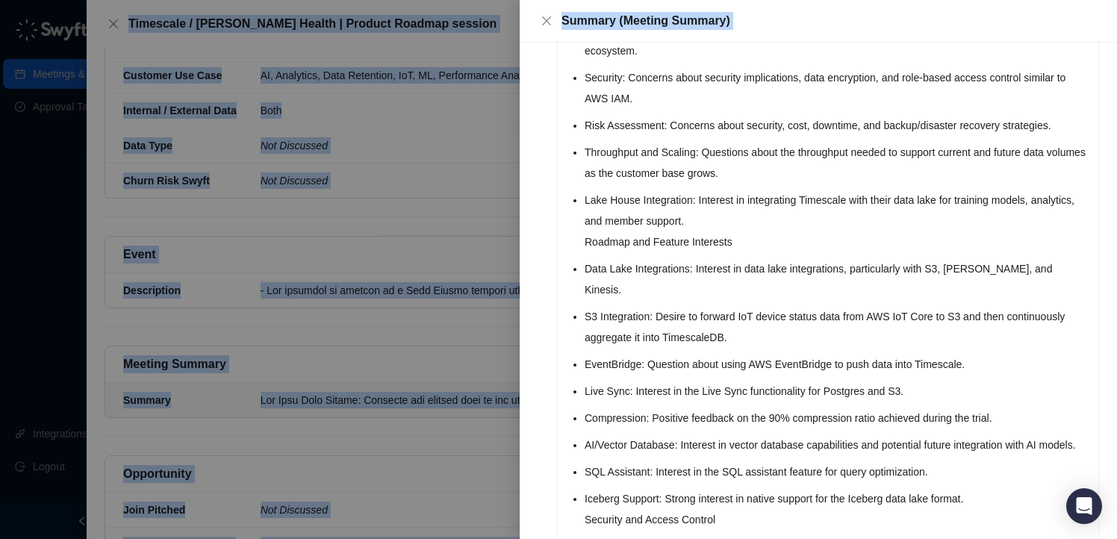
scroll to position [978, 0]
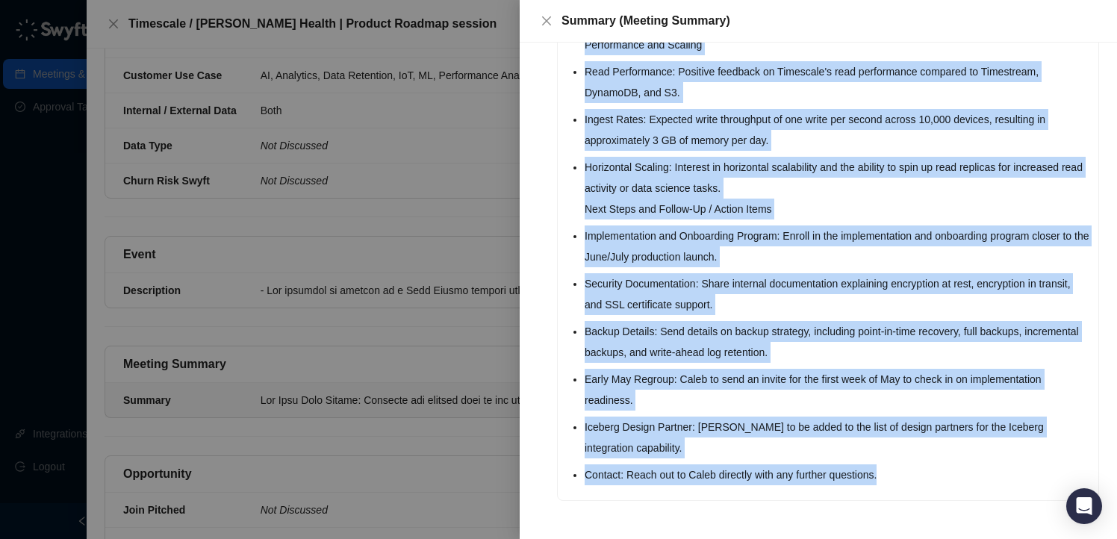
drag, startPoint x: 568, startPoint y: 192, endPoint x: 898, endPoint y: 475, distance: 434.8
copy div "Use Case Data Source: Wearable bio tracker worn in the ear. Data Usage: Tracks …"
